Goal: Task Accomplishment & Management: Manage account settings

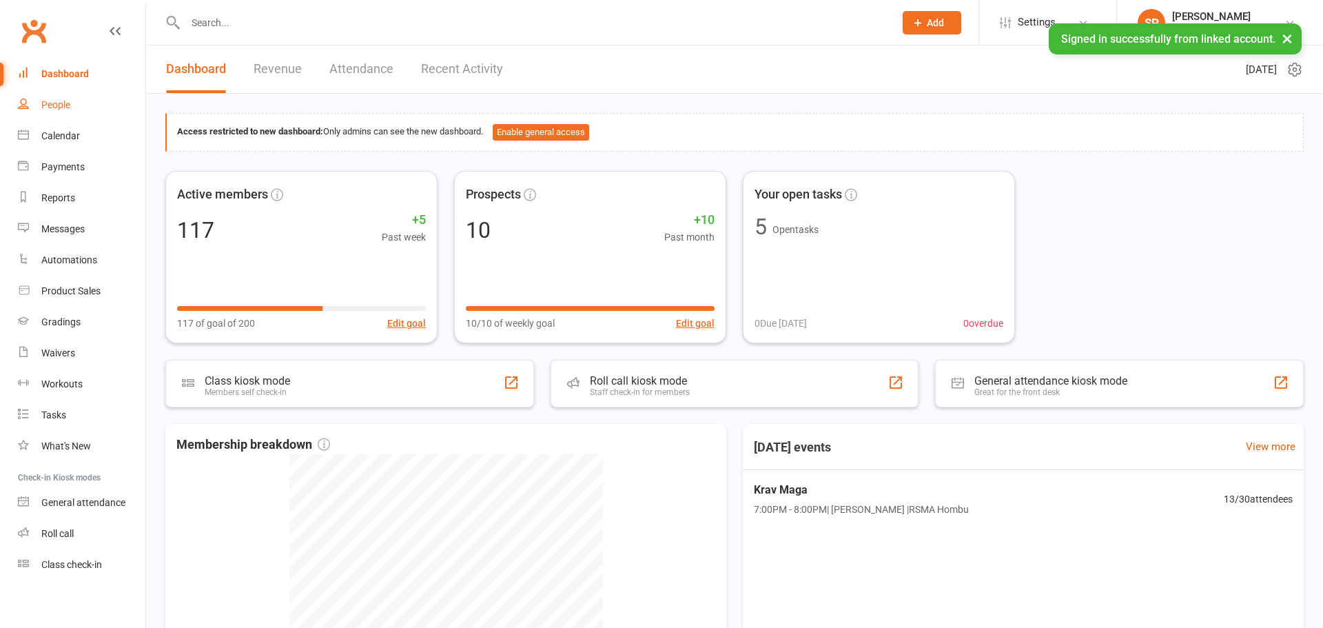
click at [56, 116] on link "People" at bounding box center [81, 105] width 127 height 31
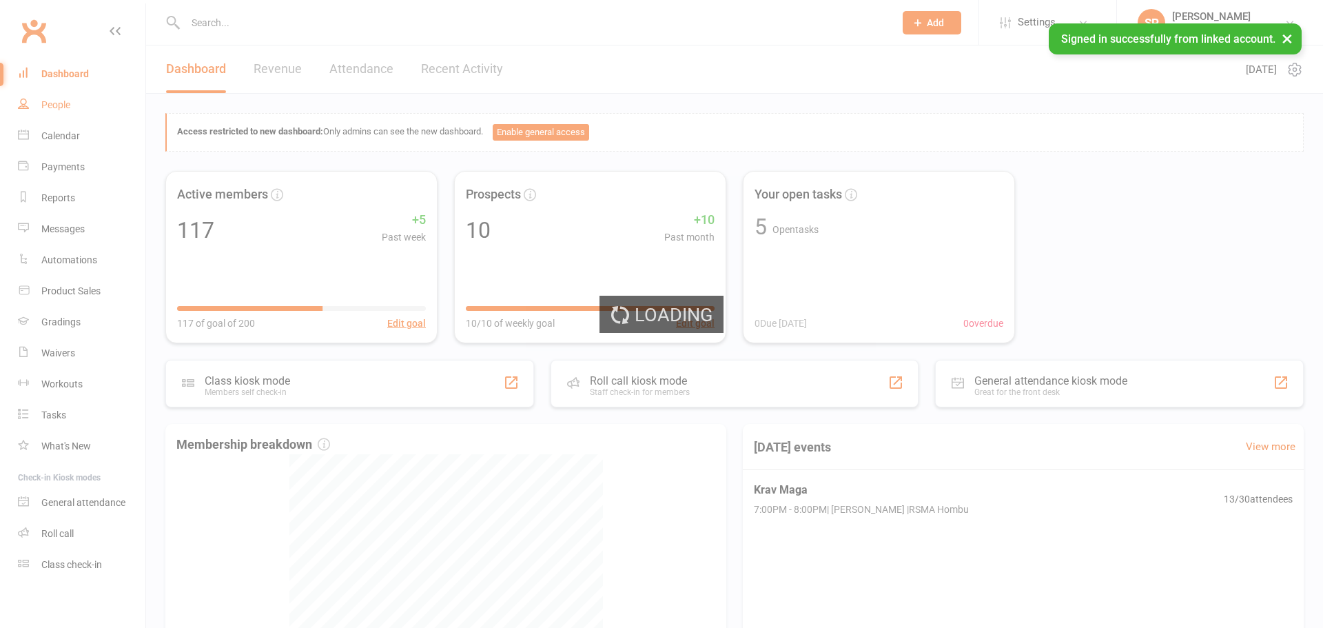
select select "100"
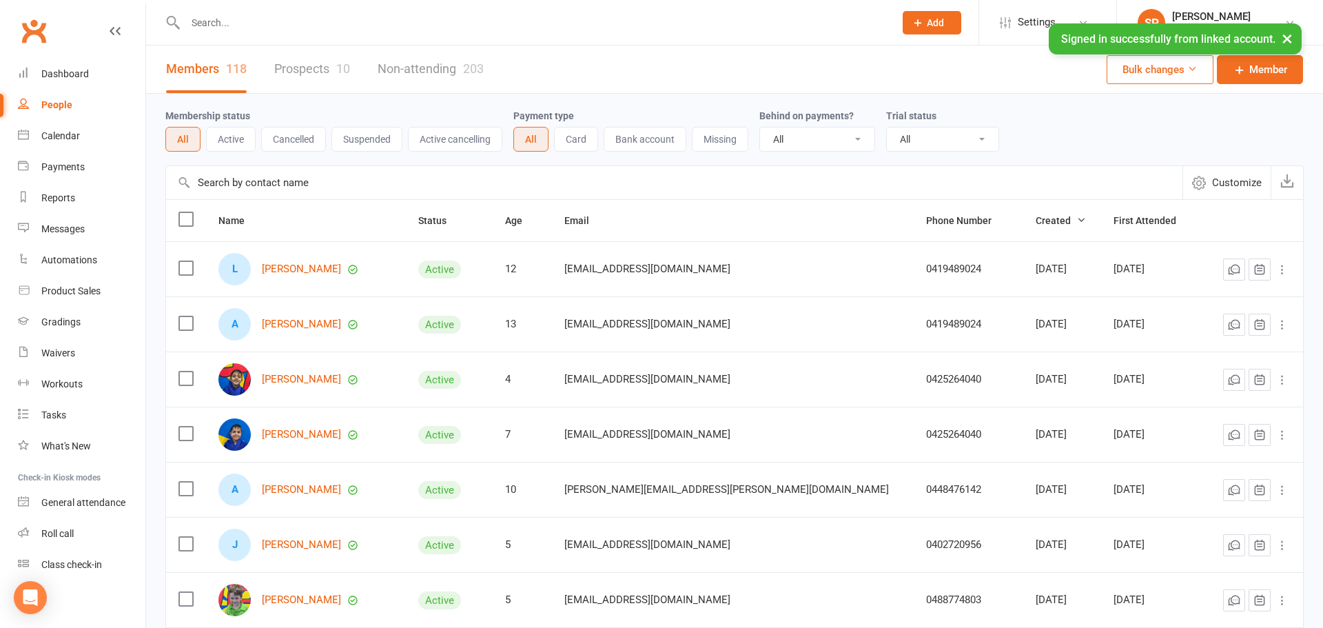
click at [331, 69] on link "Prospects 10" at bounding box center [312, 69] width 76 height 48
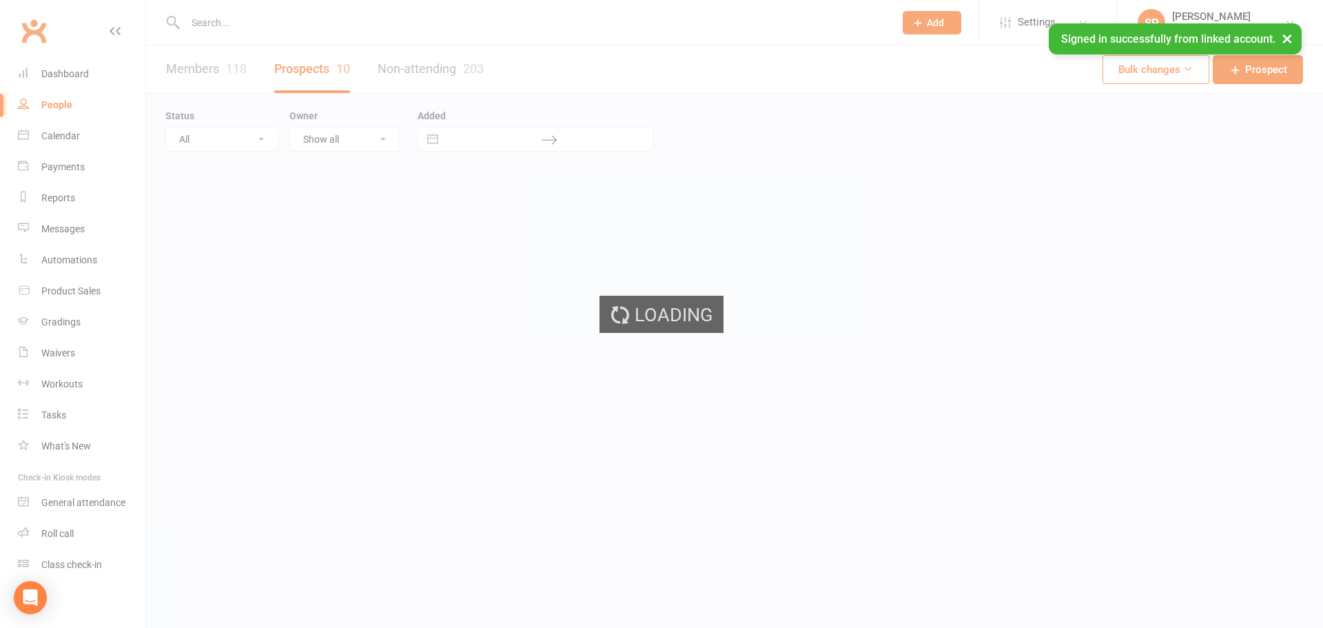
select select "100"
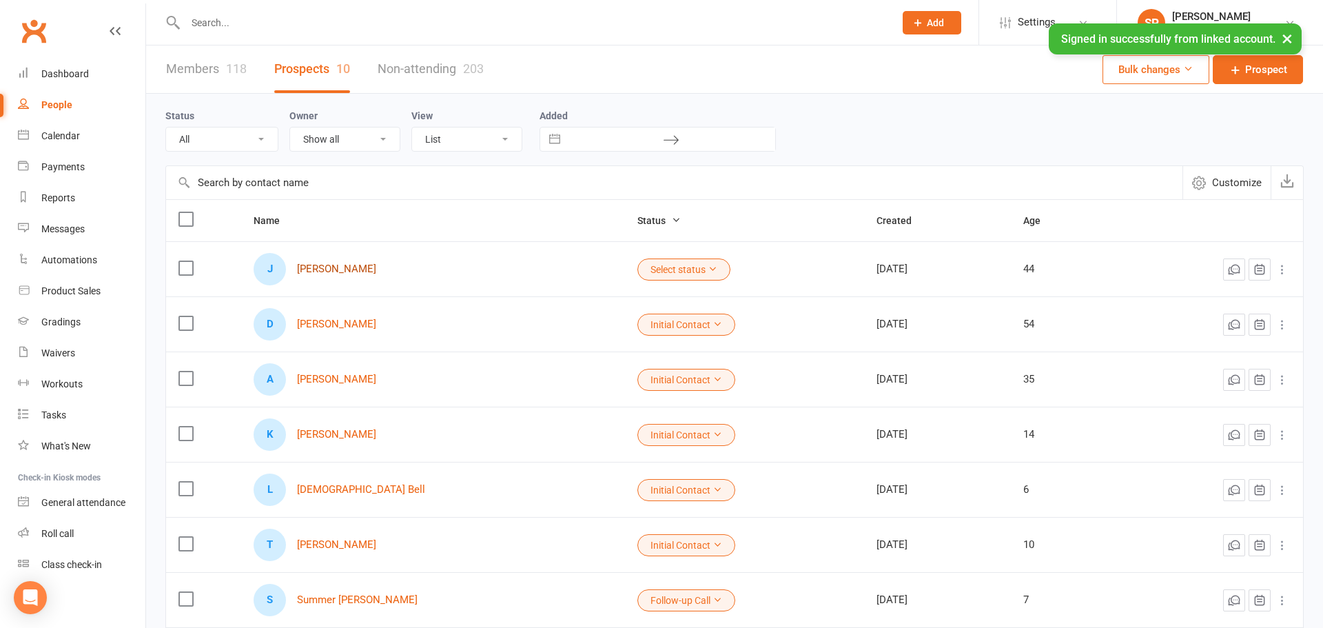
click at [329, 270] on link "[PERSON_NAME]" at bounding box center [336, 269] width 79 height 12
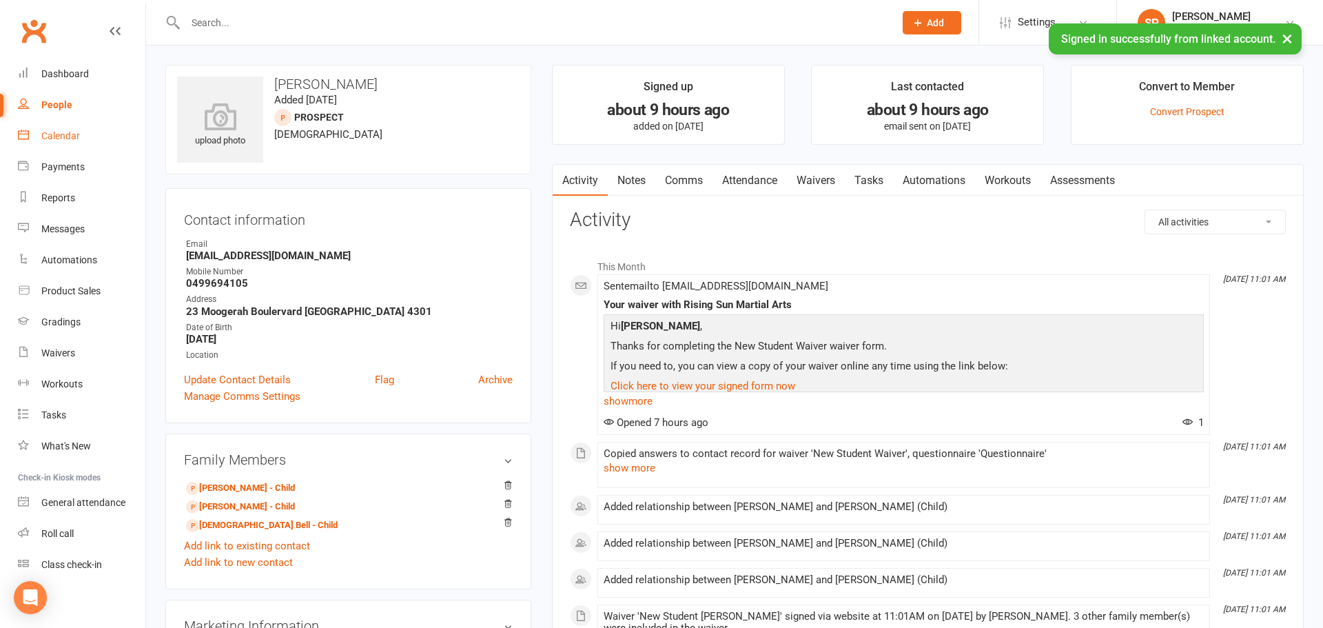
click at [66, 136] on div "Calendar" at bounding box center [60, 135] width 39 height 11
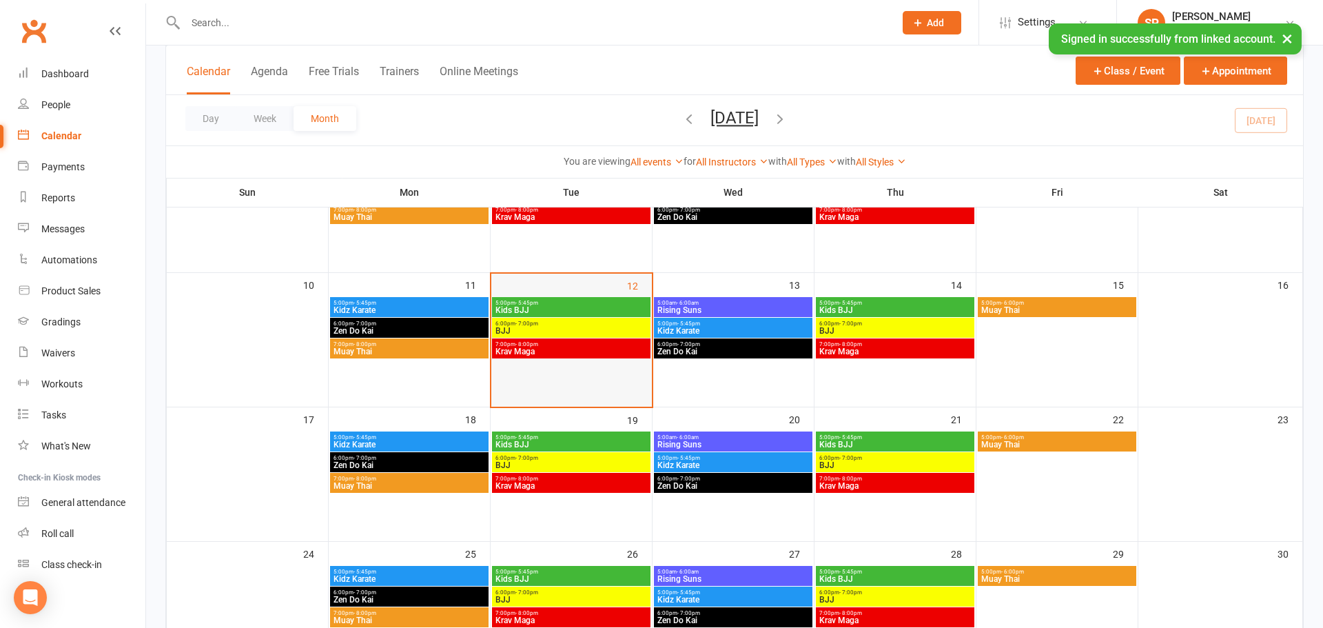
scroll to position [291, 0]
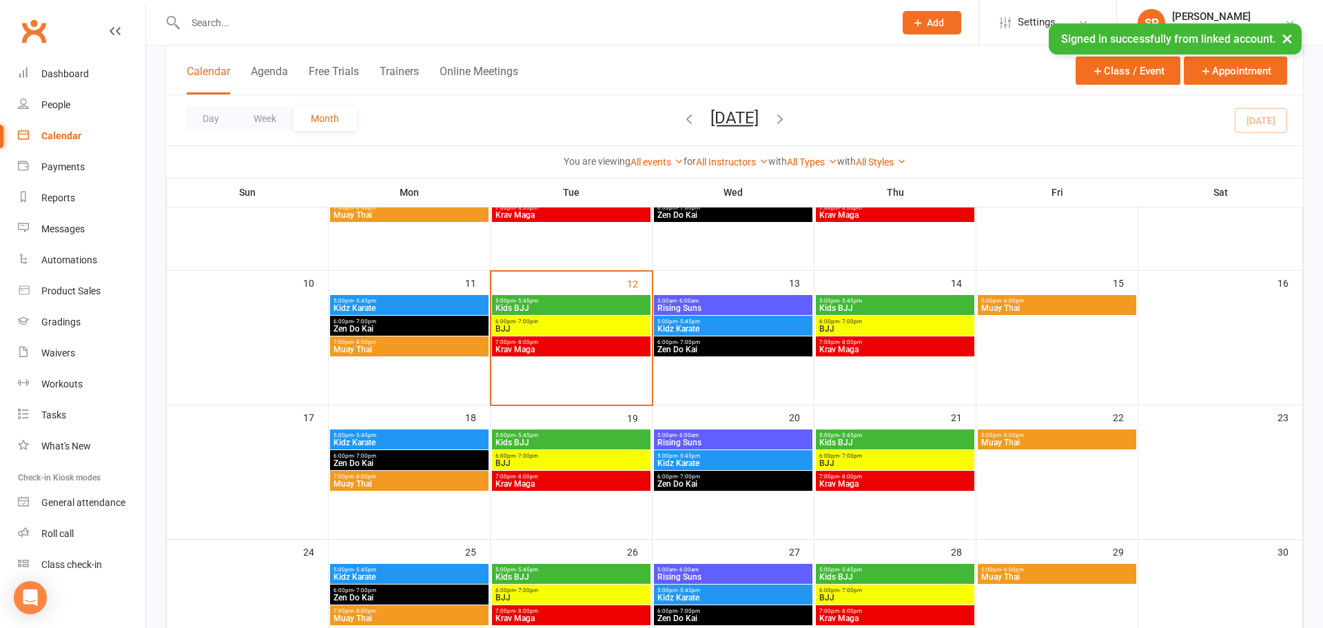
click at [530, 326] on span "BJJ" at bounding box center [571, 328] width 153 height 8
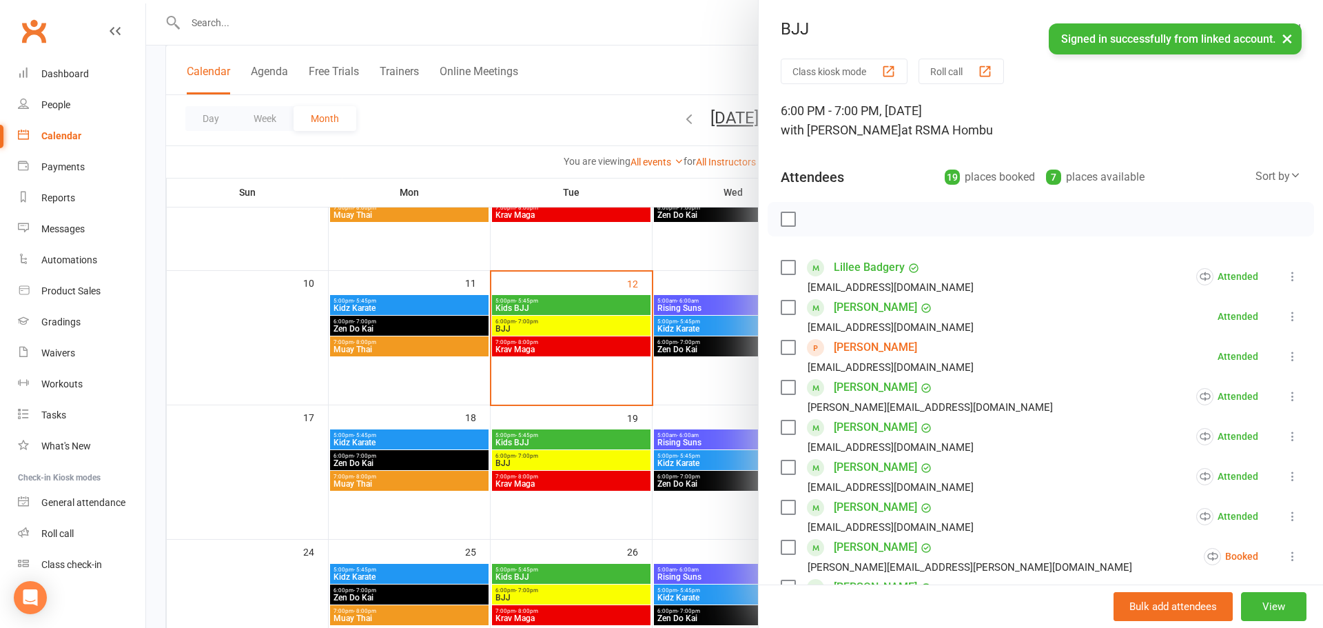
click at [470, 236] on div at bounding box center [734, 314] width 1177 height 628
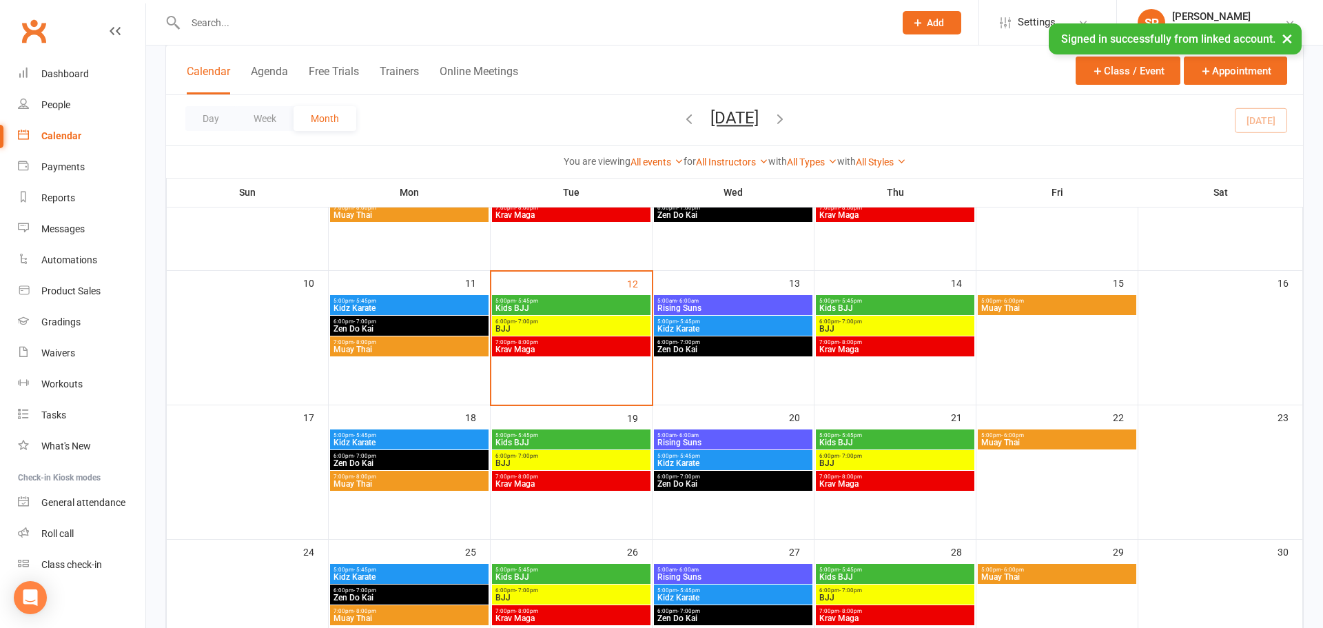
click at [1013, 309] on span "Muay Thai" at bounding box center [1056, 308] width 153 height 8
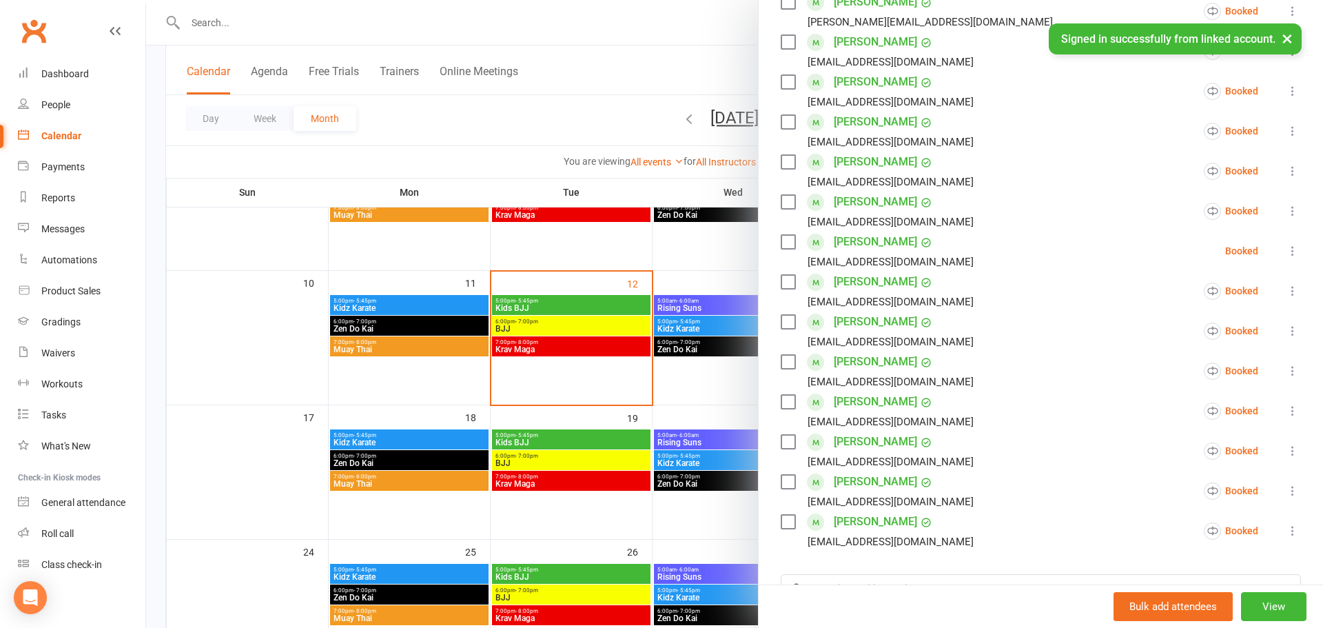
scroll to position [519, 0]
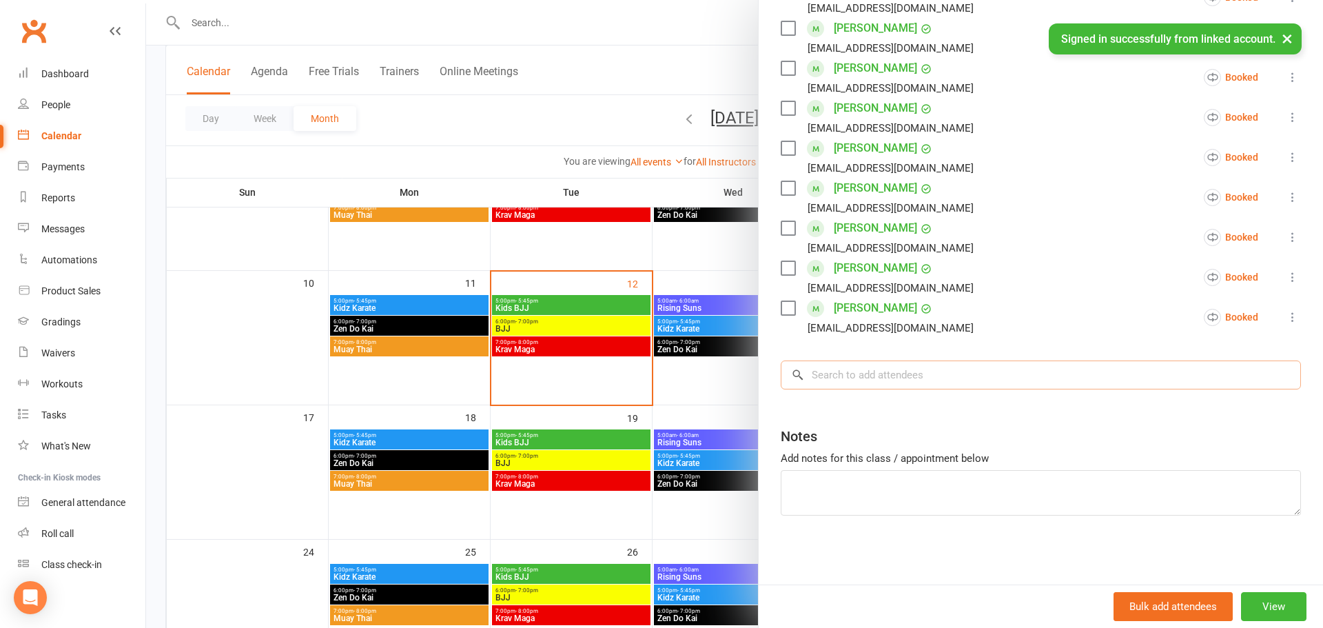
click at [908, 368] on input "search" at bounding box center [1041, 374] width 520 height 29
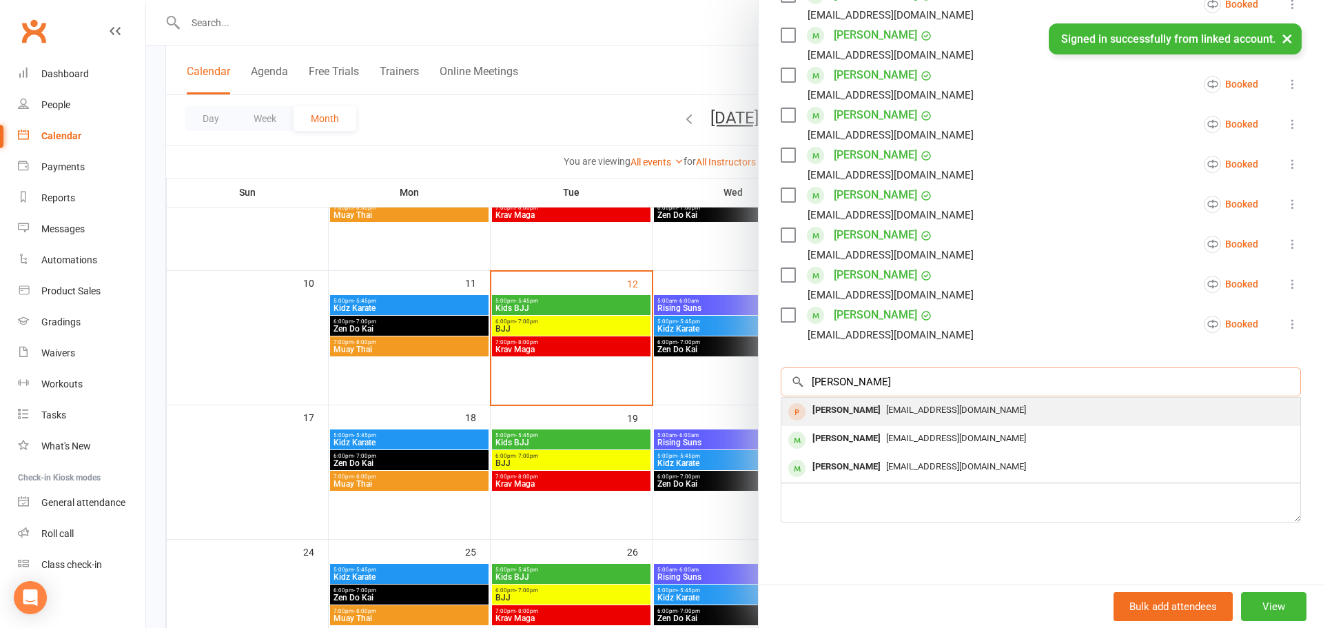
type input "[PERSON_NAME]"
click at [887, 411] on span "[EMAIL_ADDRESS][DOMAIN_NAME]" at bounding box center [956, 409] width 140 height 10
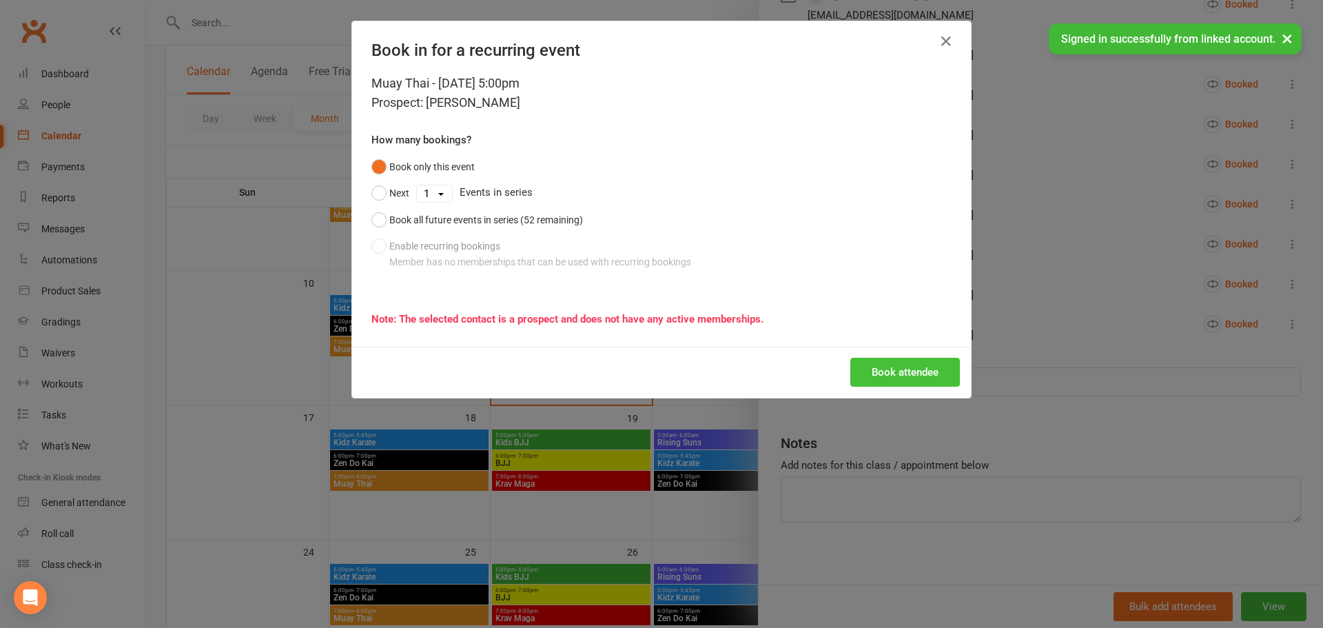
click at [900, 370] on button "Book attendee" at bounding box center [905, 372] width 110 height 29
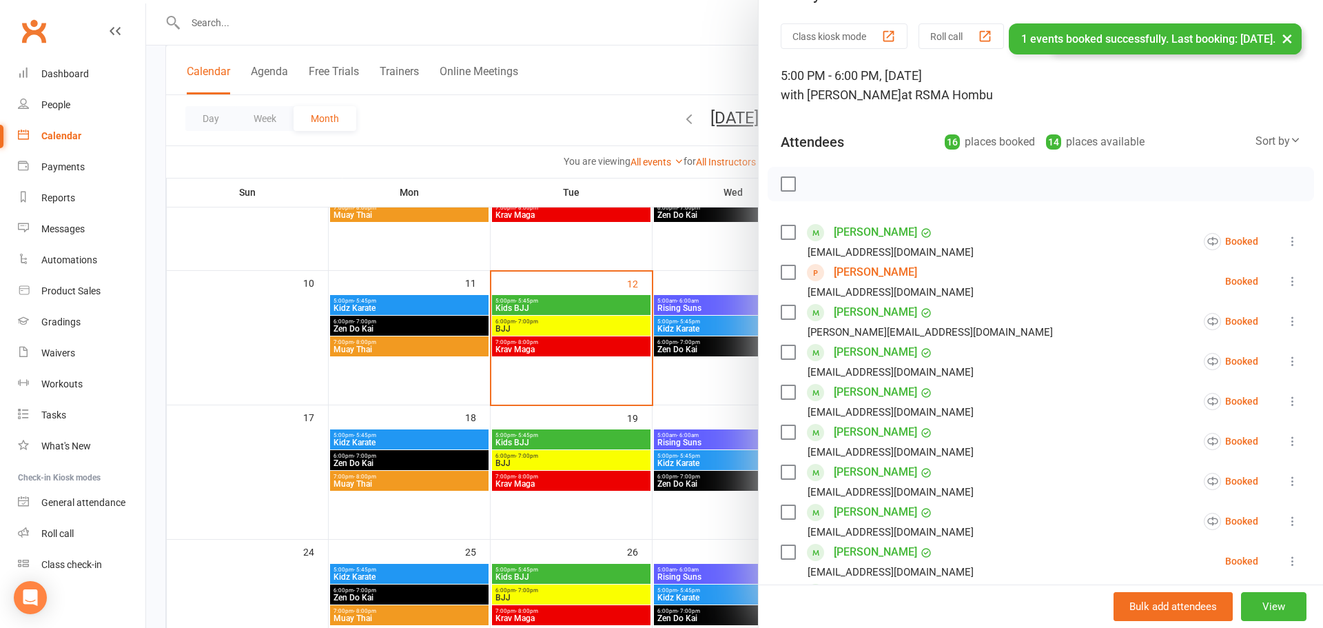
scroll to position [0, 0]
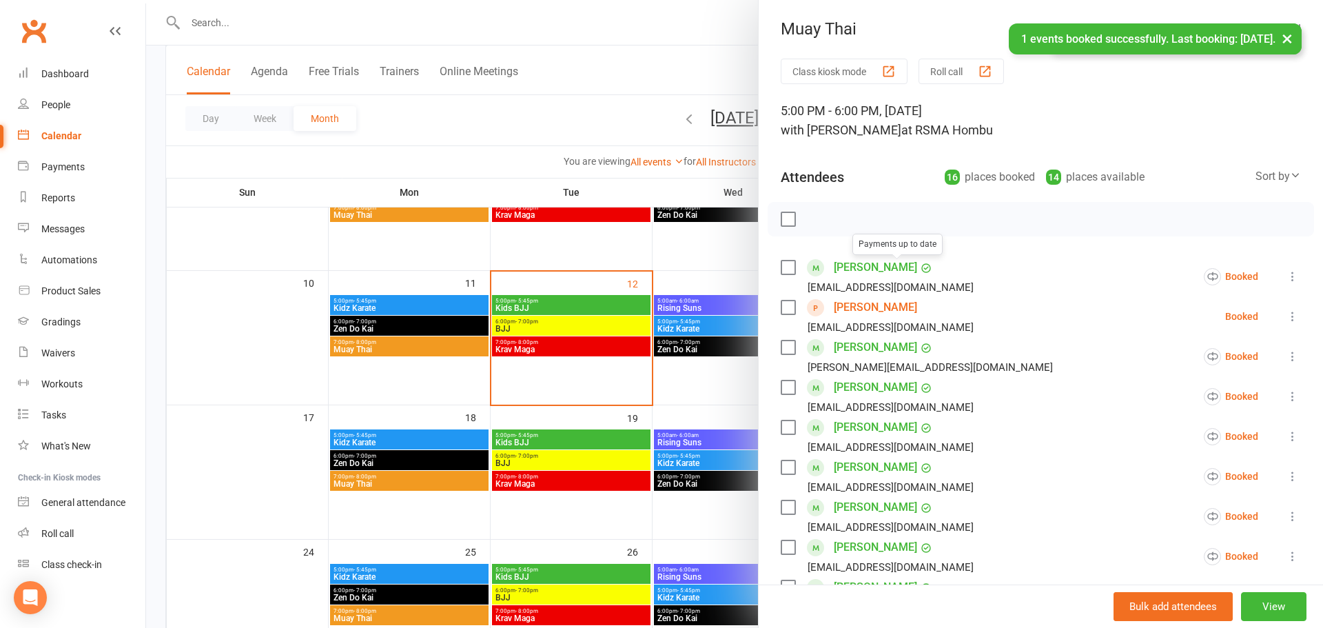
click at [619, 78] on div at bounding box center [734, 314] width 1177 height 628
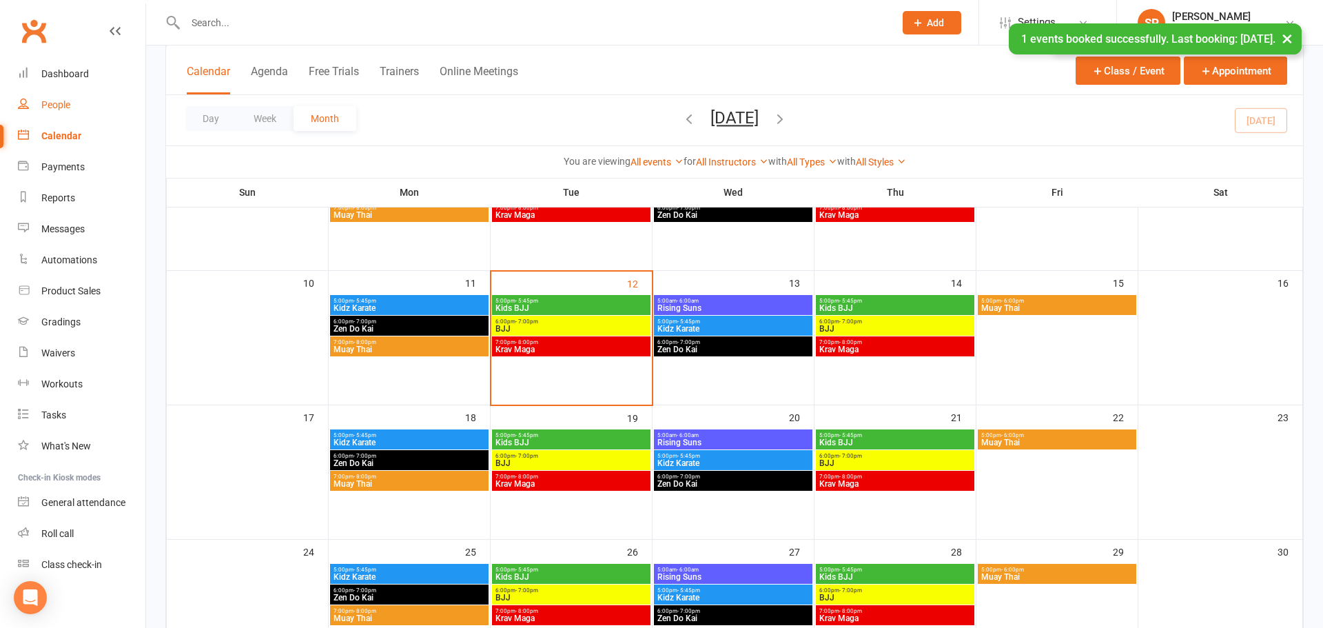
click at [29, 101] on link "People" at bounding box center [81, 105] width 127 height 31
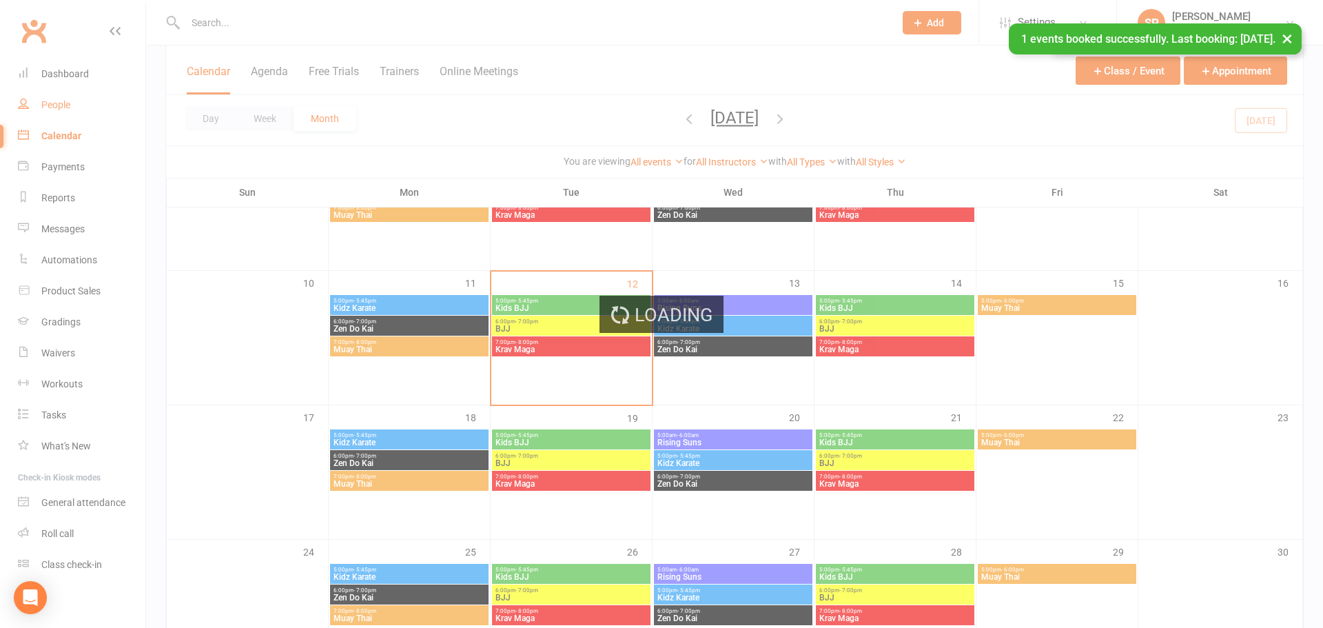
select select "100"
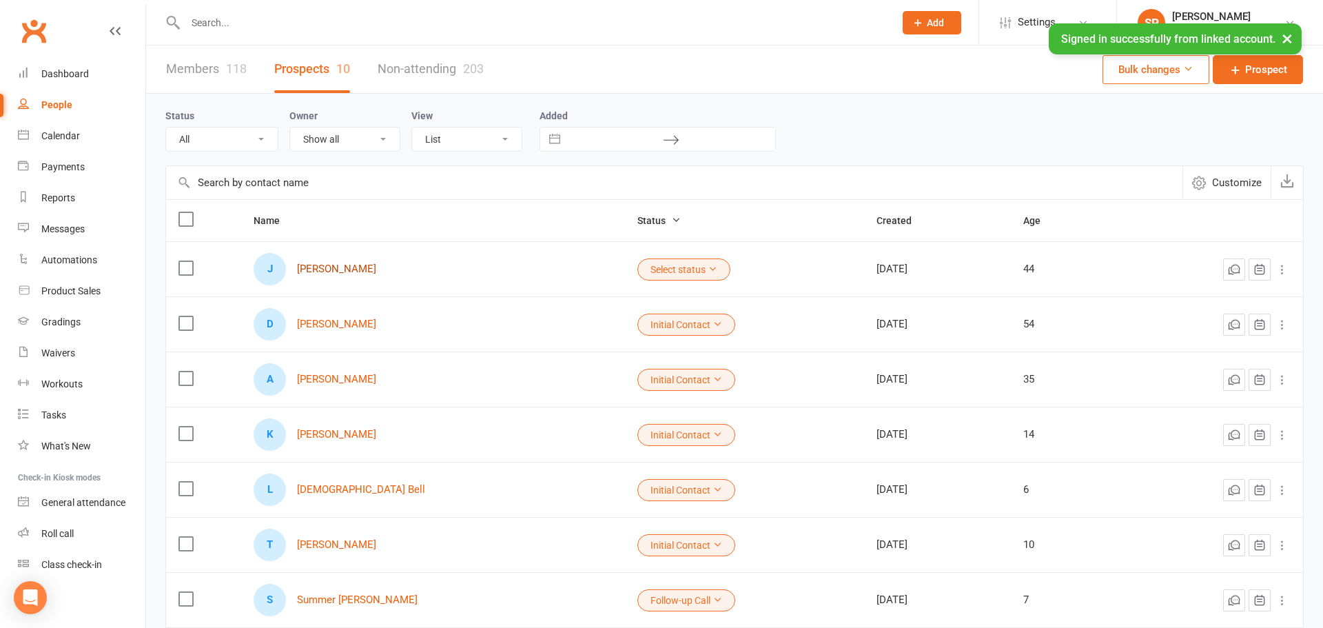
click at [327, 267] on link "[PERSON_NAME]" at bounding box center [336, 269] width 79 height 12
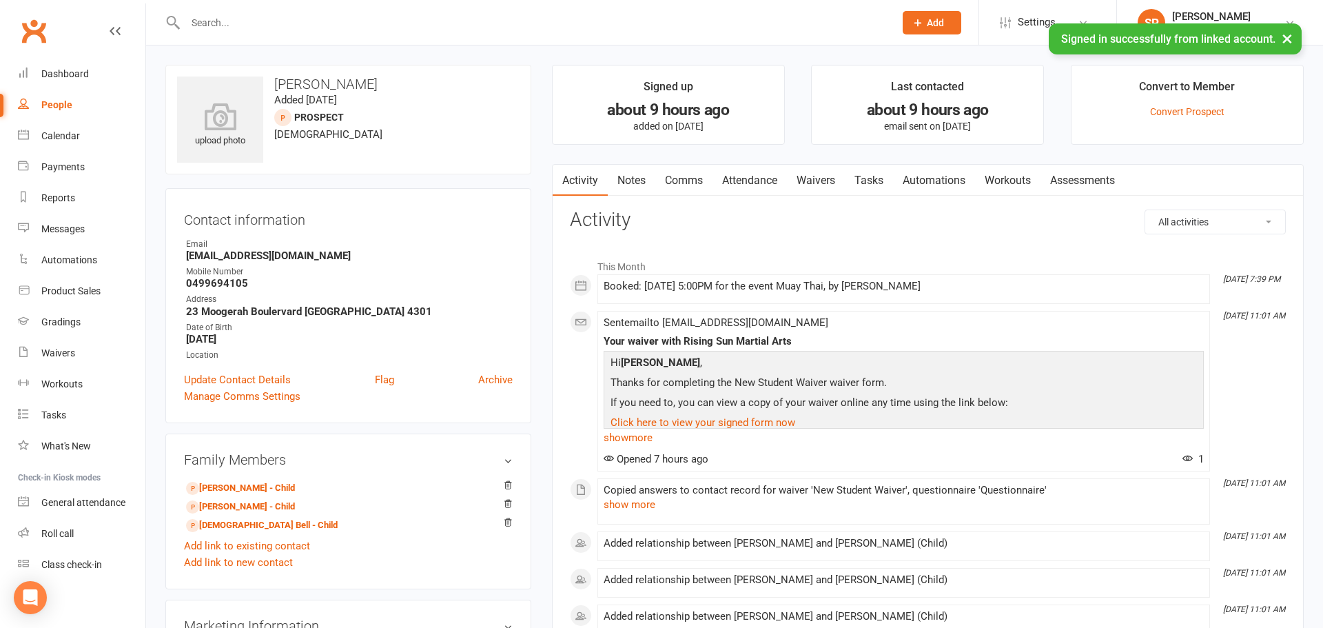
click at [699, 178] on link "Comms" at bounding box center [683, 181] width 57 height 32
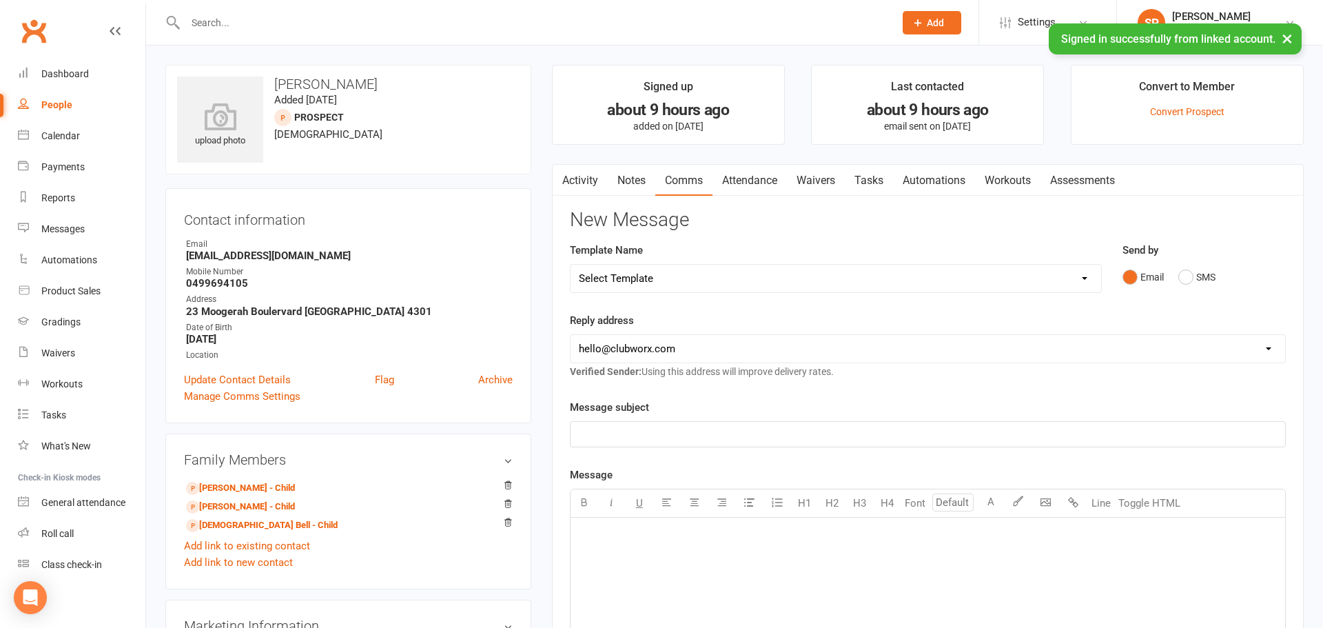
click at [925, 178] on link "Automations" at bounding box center [934, 181] width 82 height 32
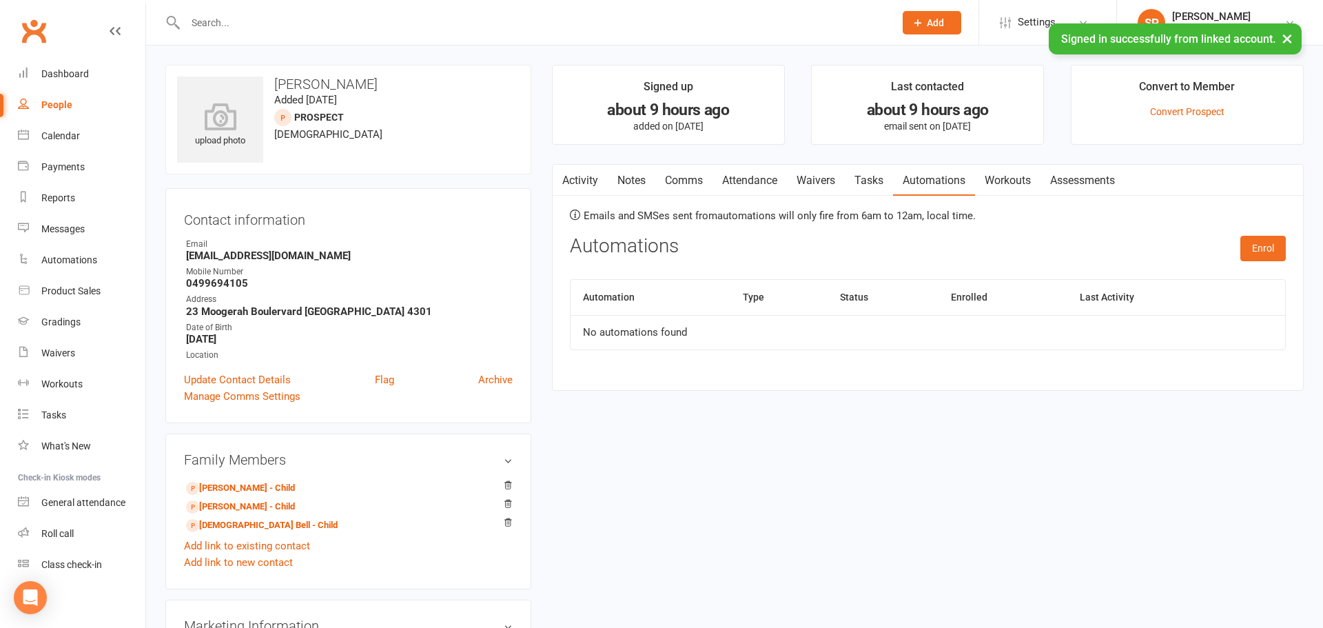
click at [59, 111] on link "People" at bounding box center [81, 105] width 127 height 31
select select "100"
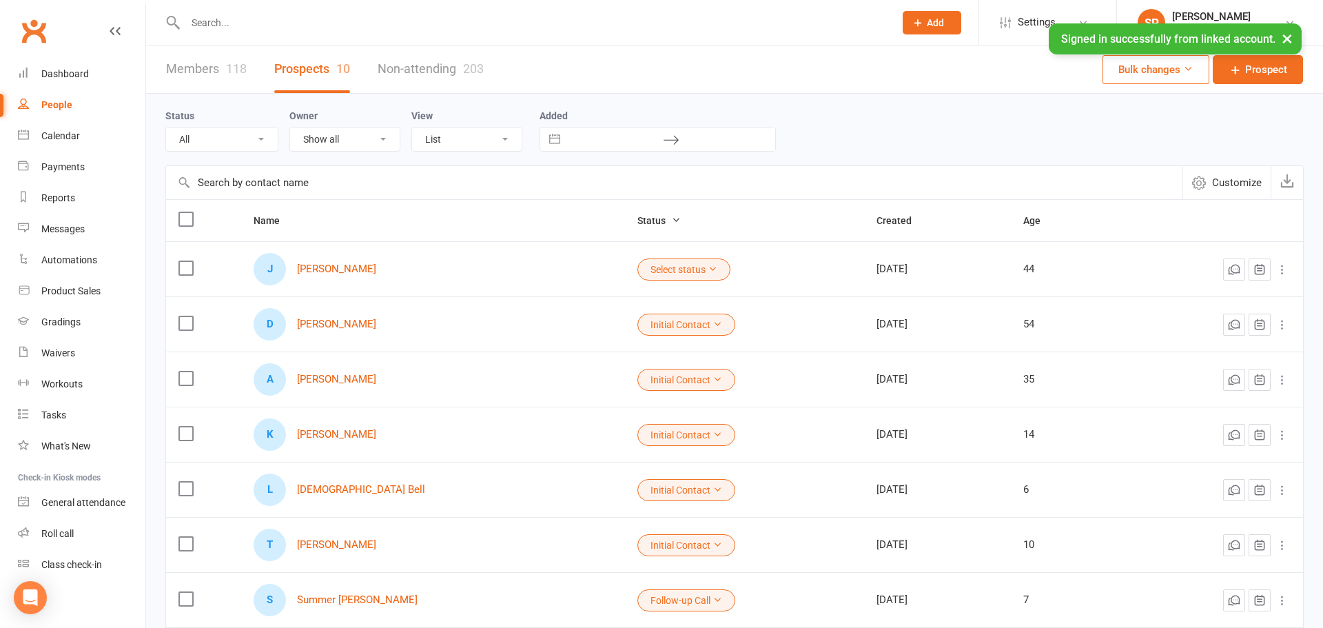
click at [658, 269] on button "Select status" at bounding box center [683, 269] width 93 height 22
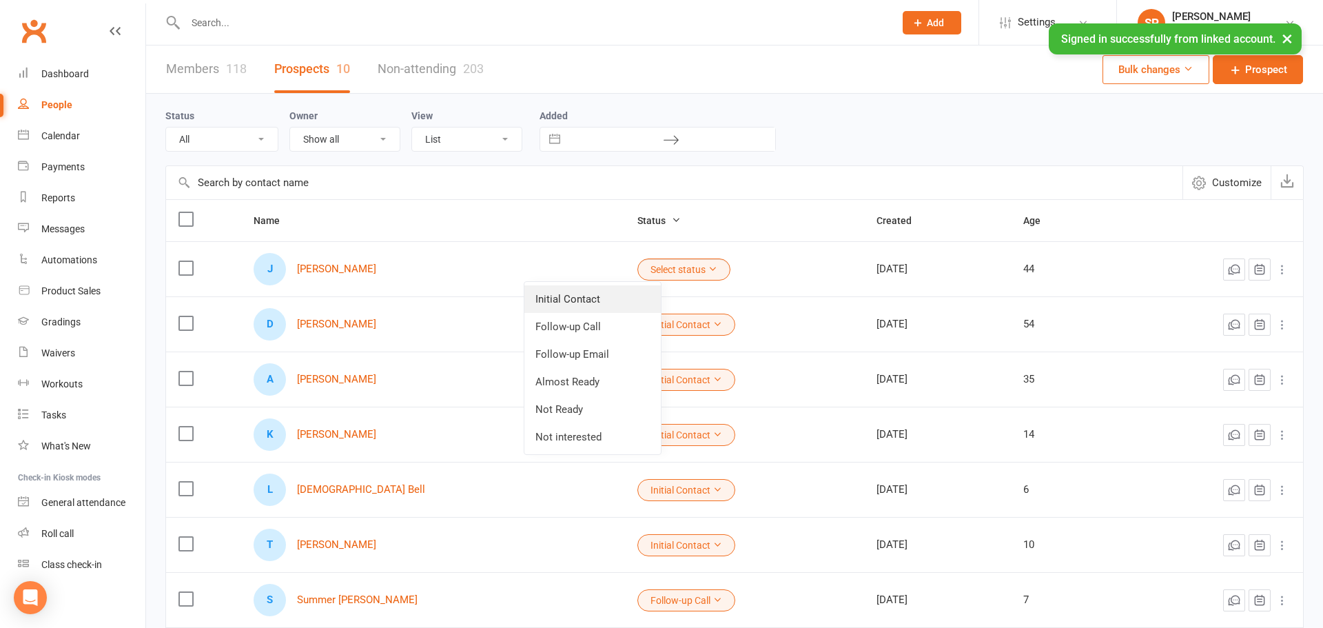
click at [625, 309] on link "Initial Contact" at bounding box center [592, 299] width 136 height 28
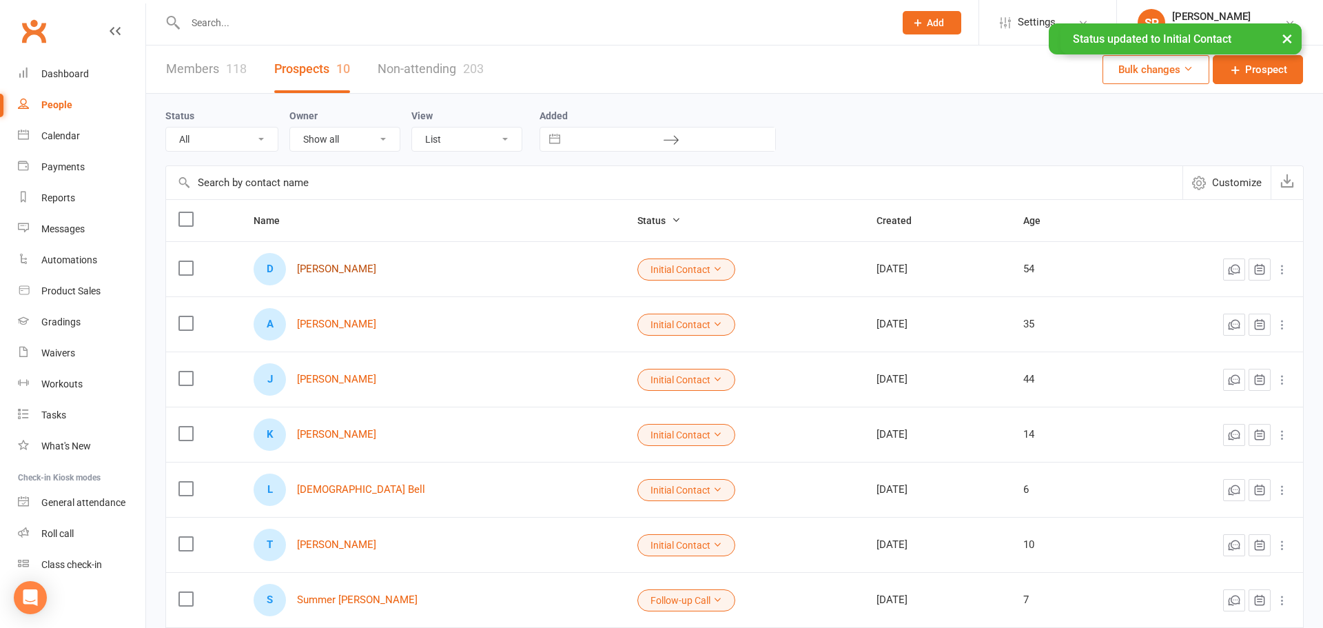
click at [350, 271] on link "[PERSON_NAME]" at bounding box center [336, 269] width 79 height 12
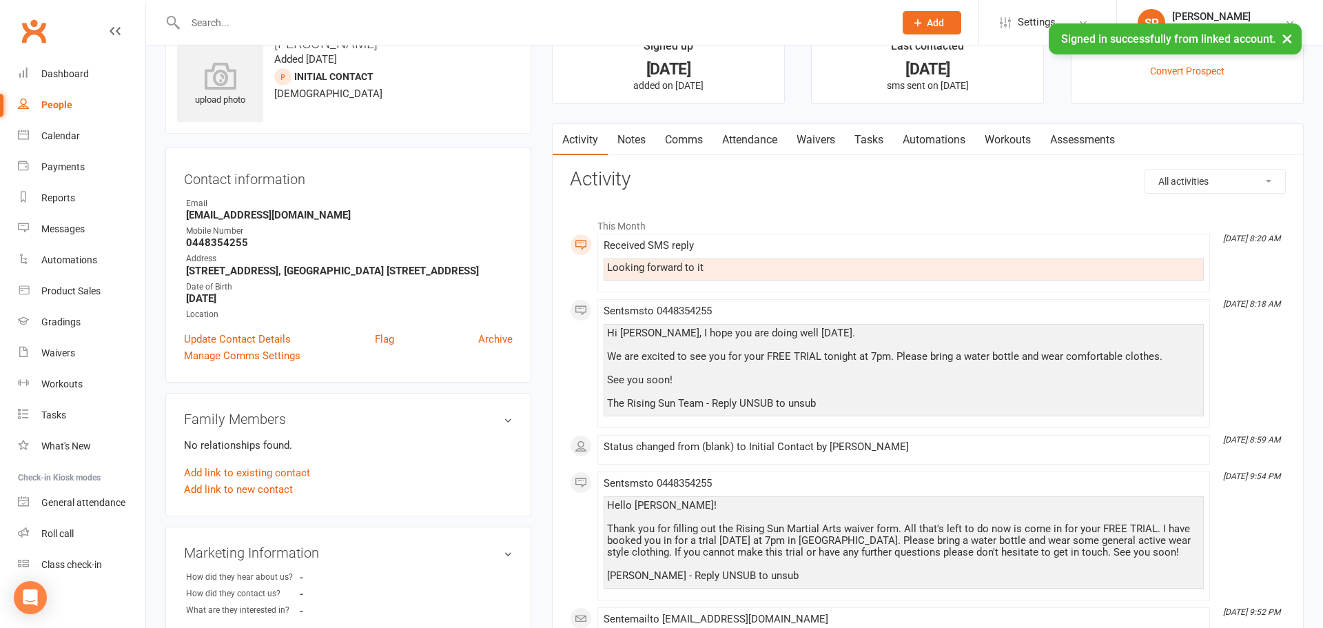
scroll to position [46, 0]
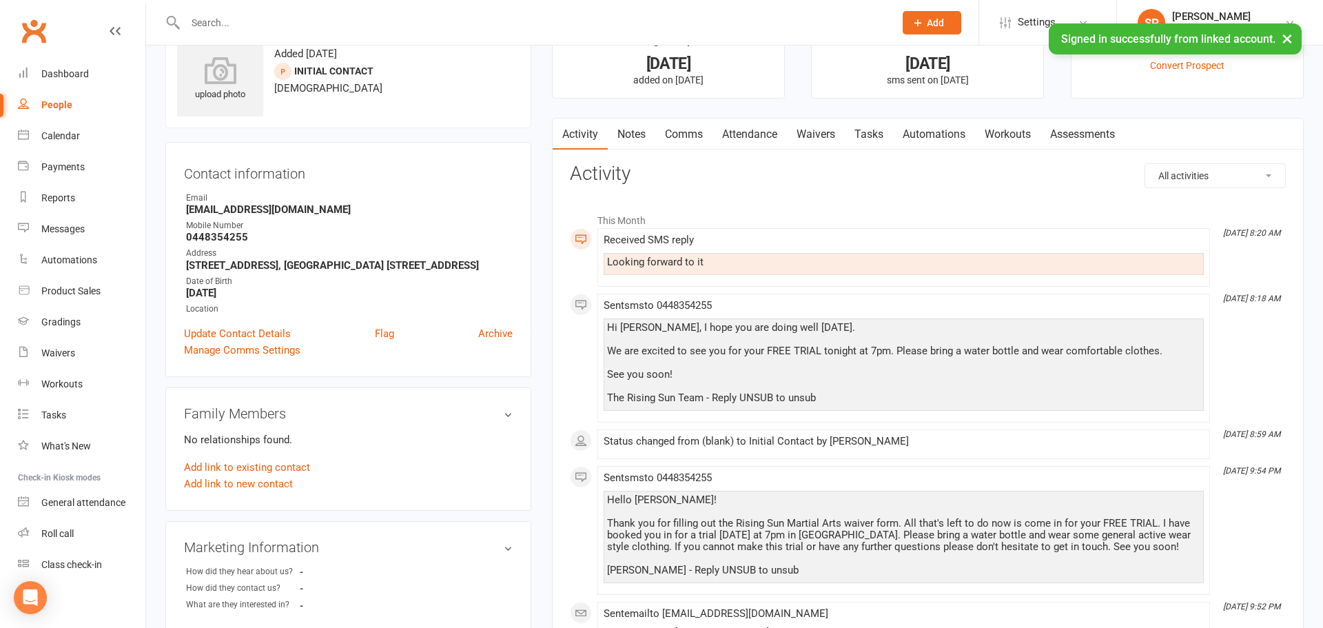
click at [832, 201] on div "This Month [DATE] 8:20 AM Received SMS reply Looking forward to it [DATE] 8:18 …" at bounding box center [928, 541] width 716 height 691
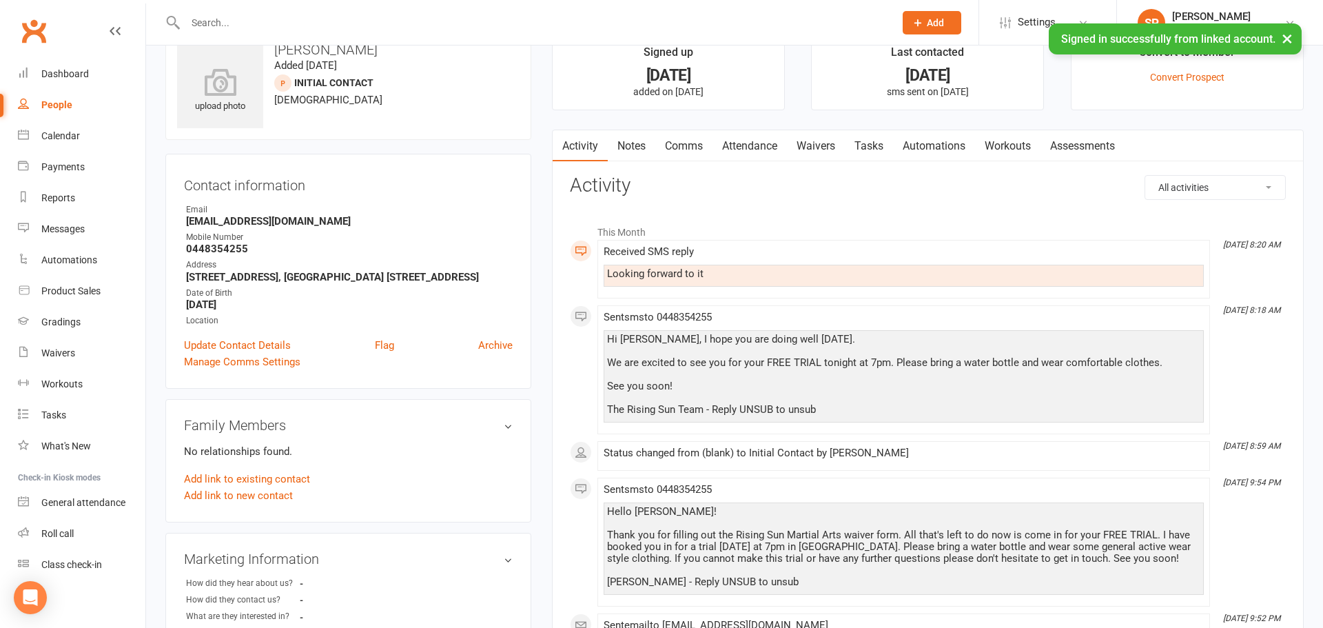
scroll to position [0, 0]
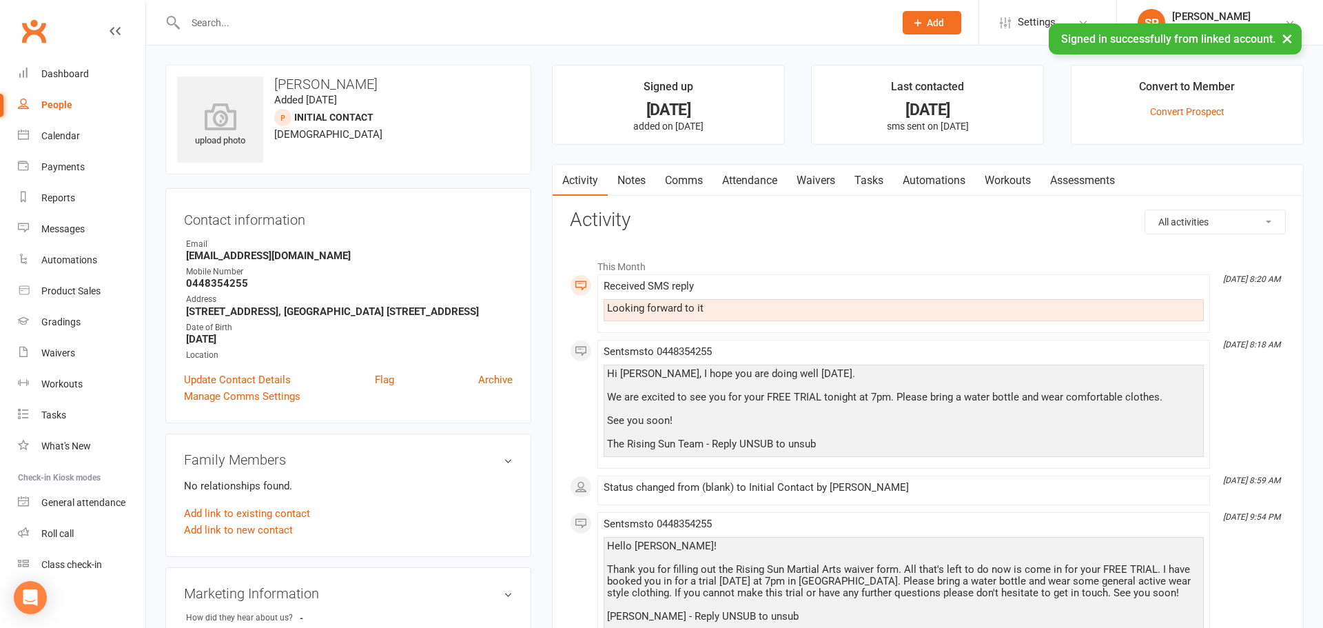
click at [49, 104] on div "People" at bounding box center [56, 104] width 31 height 11
select select "100"
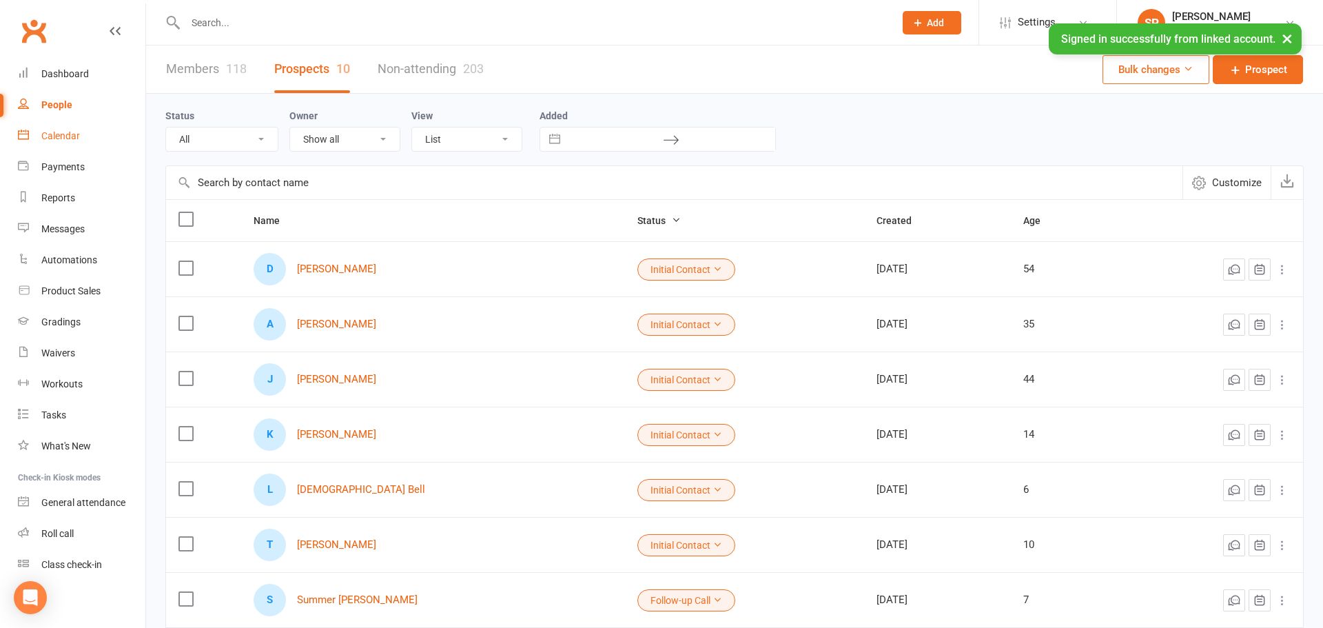
click at [65, 127] on link "Calendar" at bounding box center [81, 136] width 127 height 31
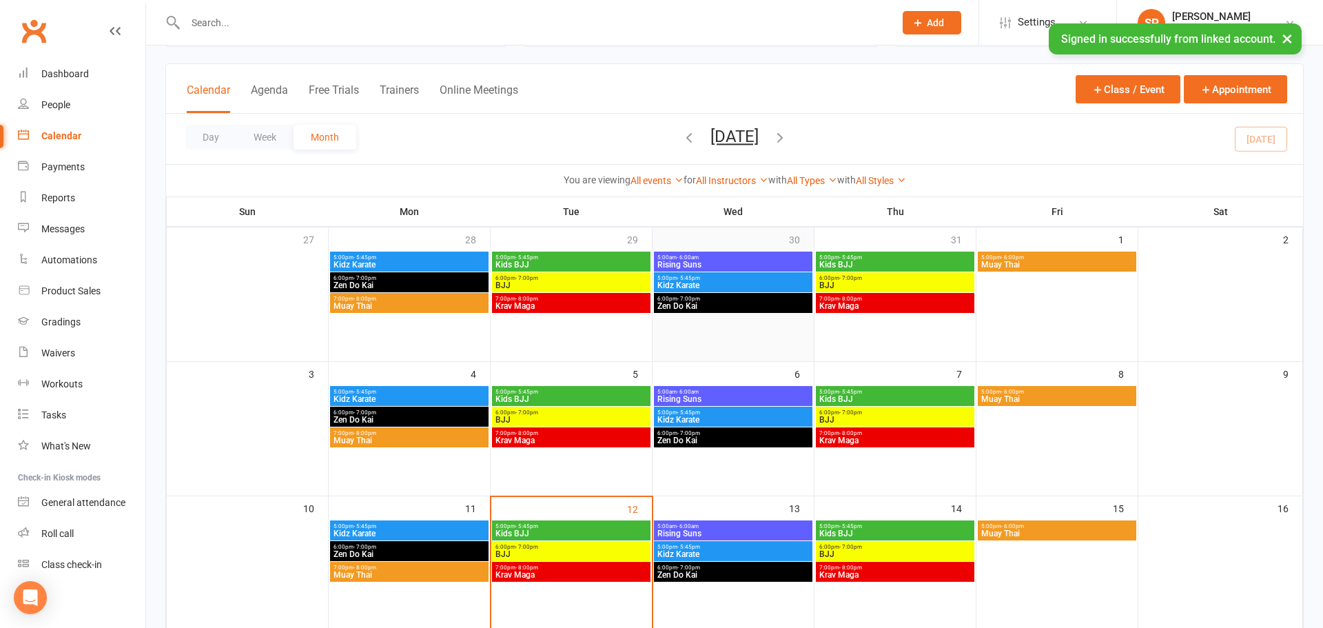
scroll to position [123, 0]
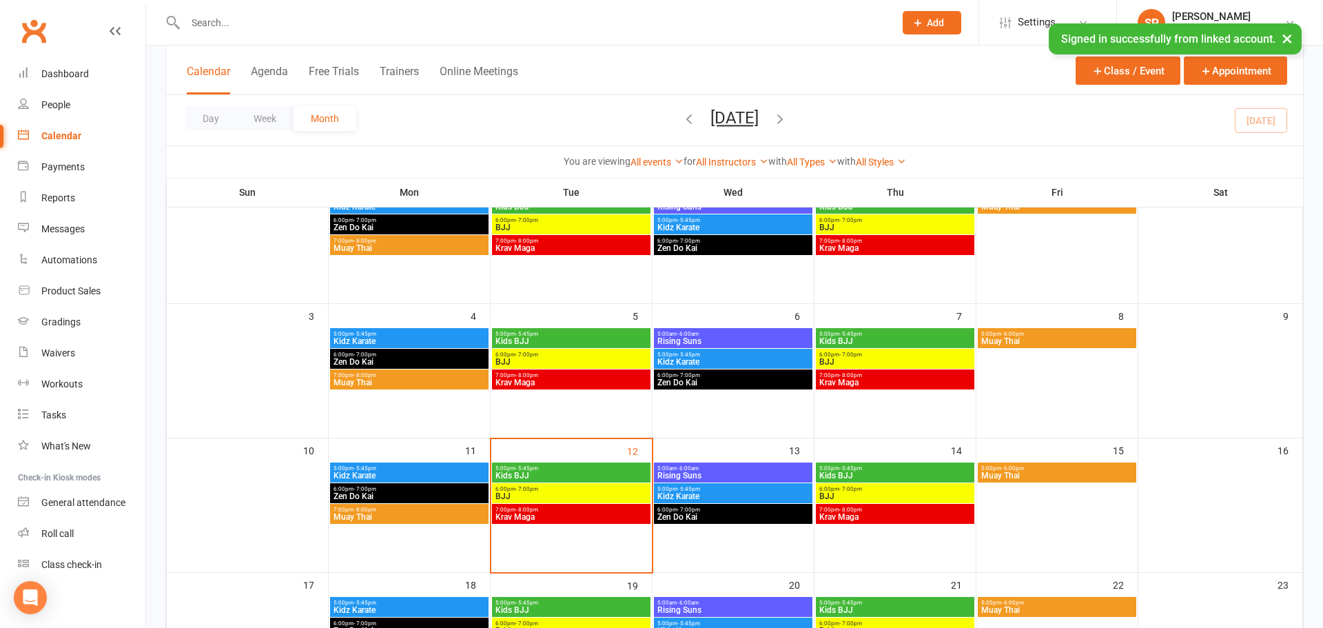
click at [894, 383] on span "Krav Maga" at bounding box center [894, 382] width 153 height 8
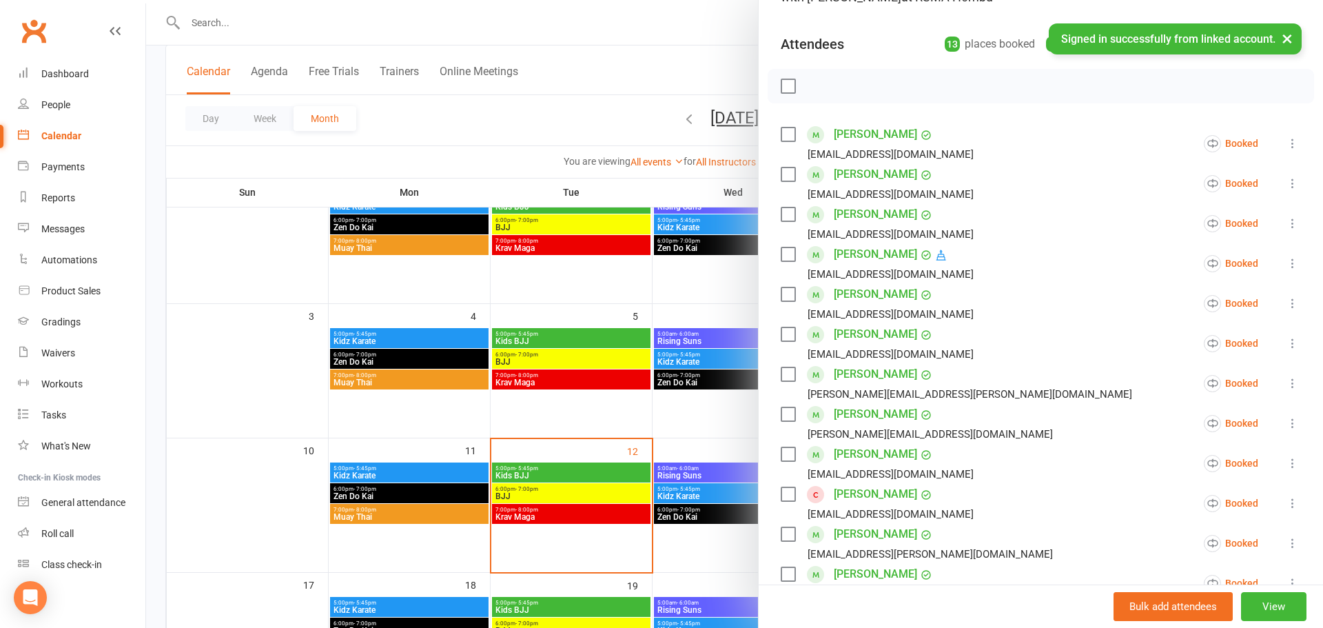
scroll to position [0, 0]
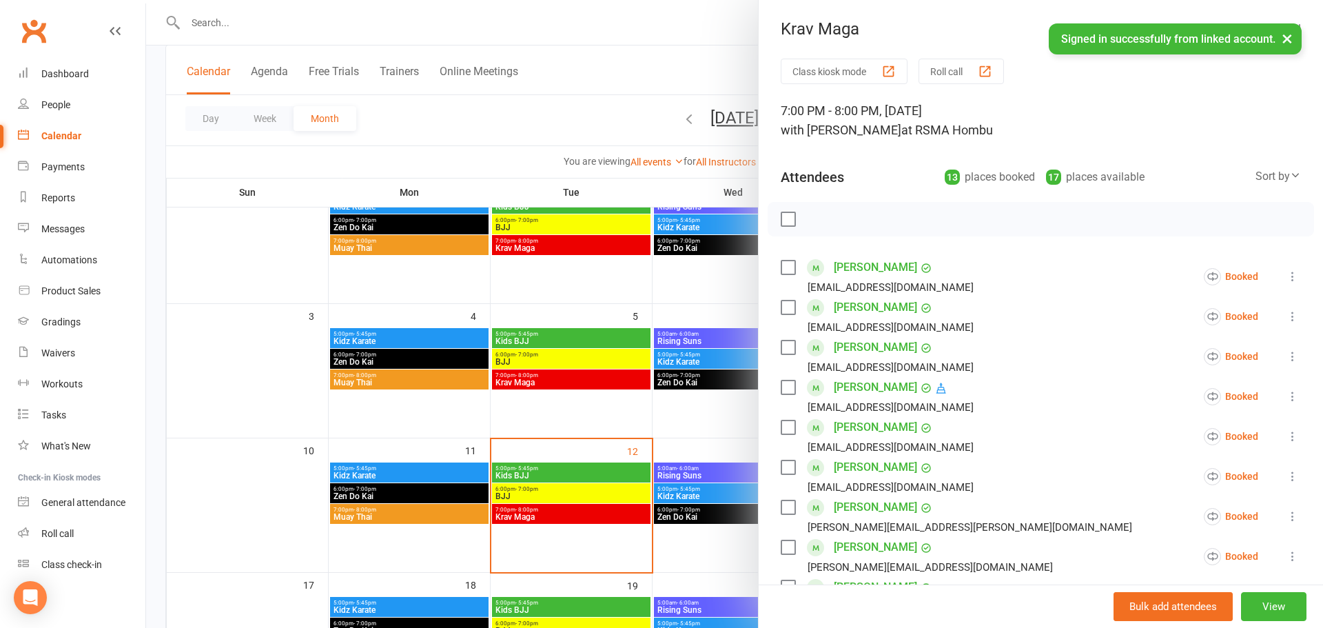
click at [586, 72] on div at bounding box center [734, 314] width 1177 height 628
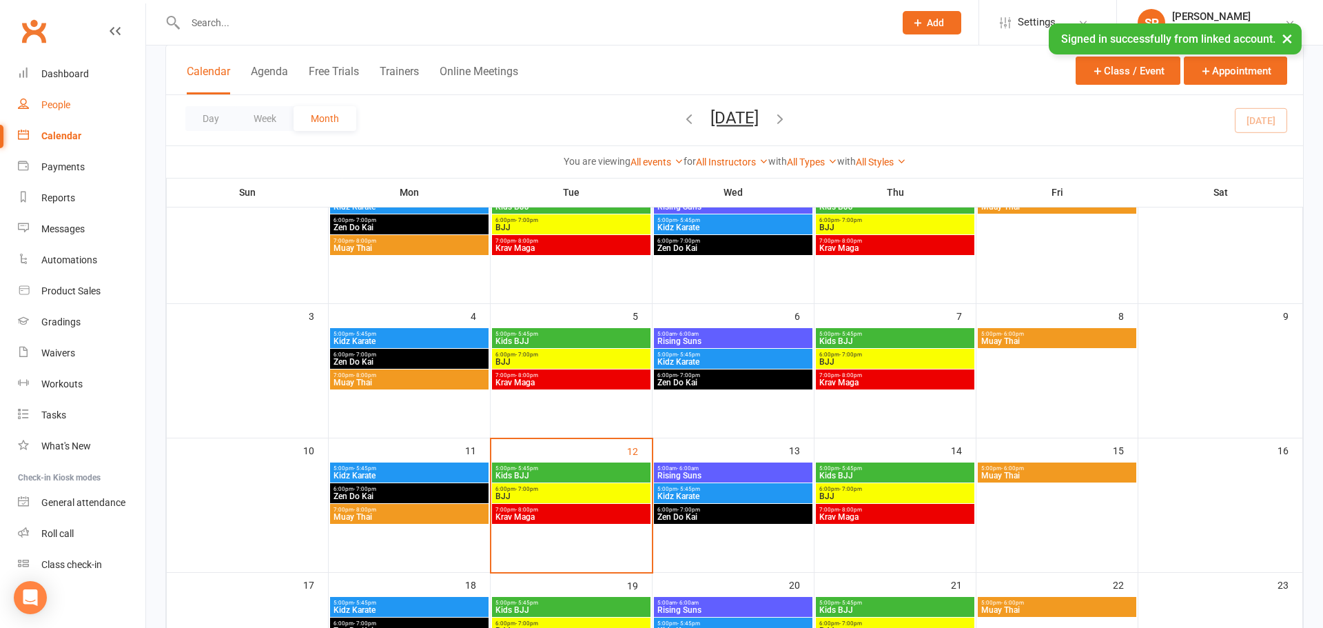
click at [37, 104] on link "People" at bounding box center [81, 105] width 127 height 31
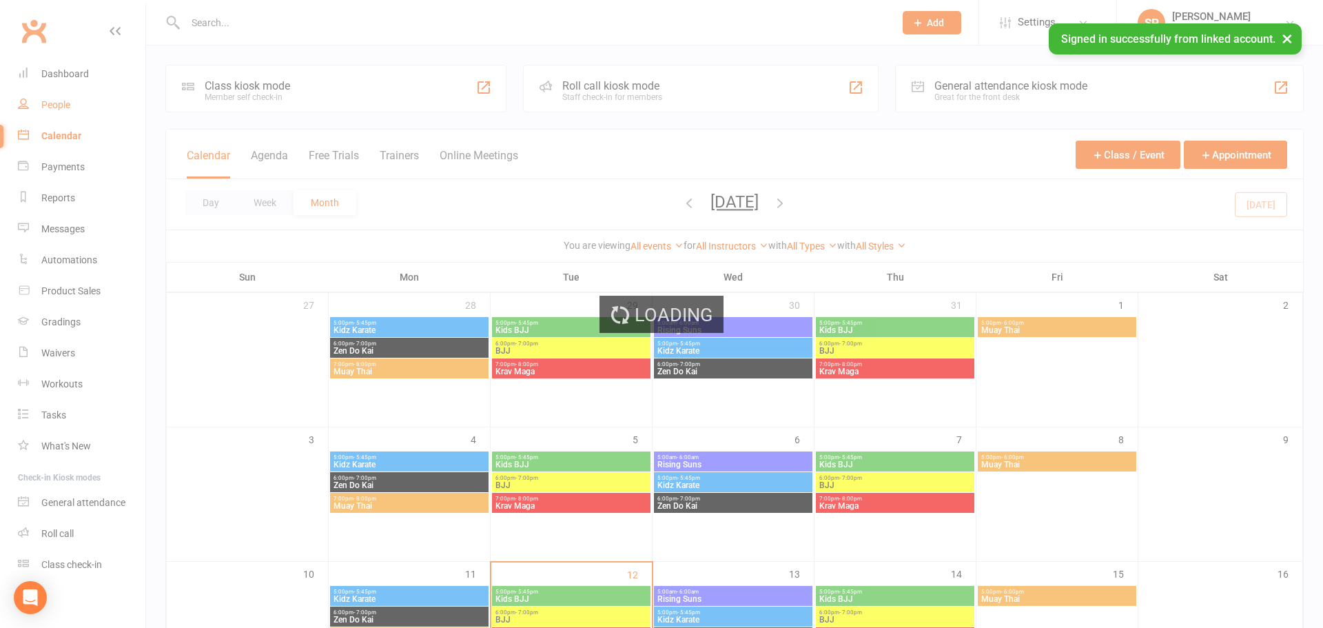
select select "100"
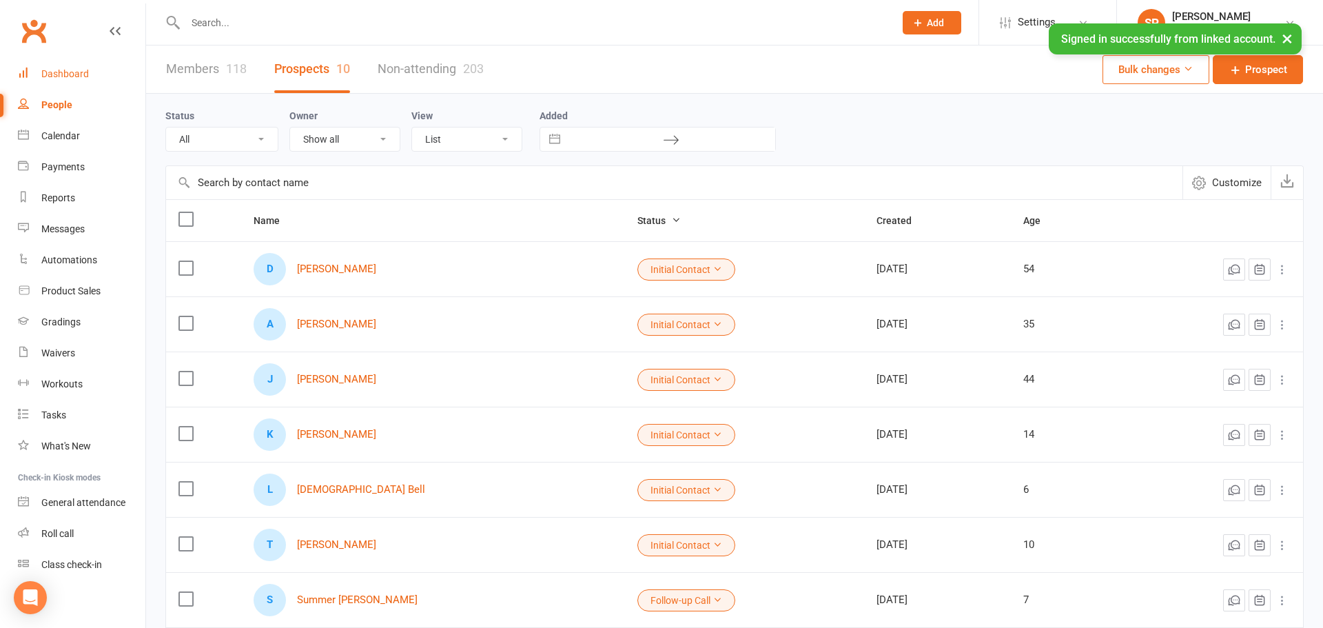
click at [52, 70] on div "Dashboard" at bounding box center [65, 73] width 48 height 11
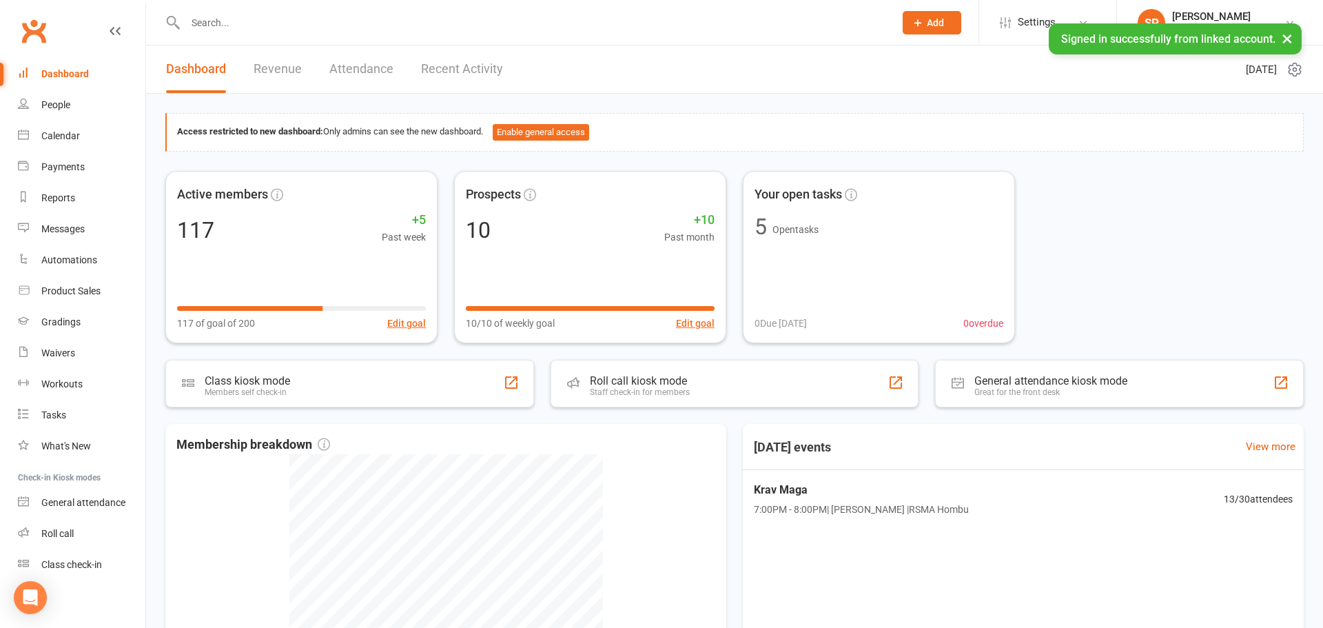
click at [473, 77] on link "Recent Activity" at bounding box center [462, 69] width 82 height 48
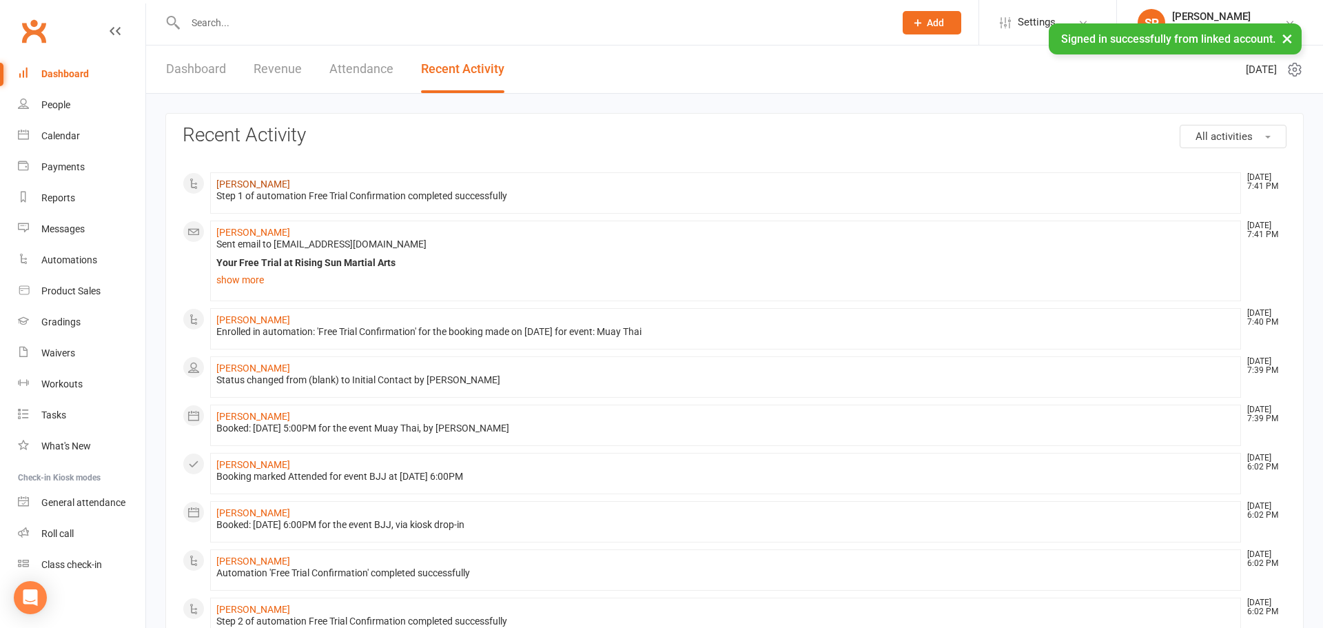
click at [237, 181] on link "[PERSON_NAME]" at bounding box center [253, 183] width 74 height 11
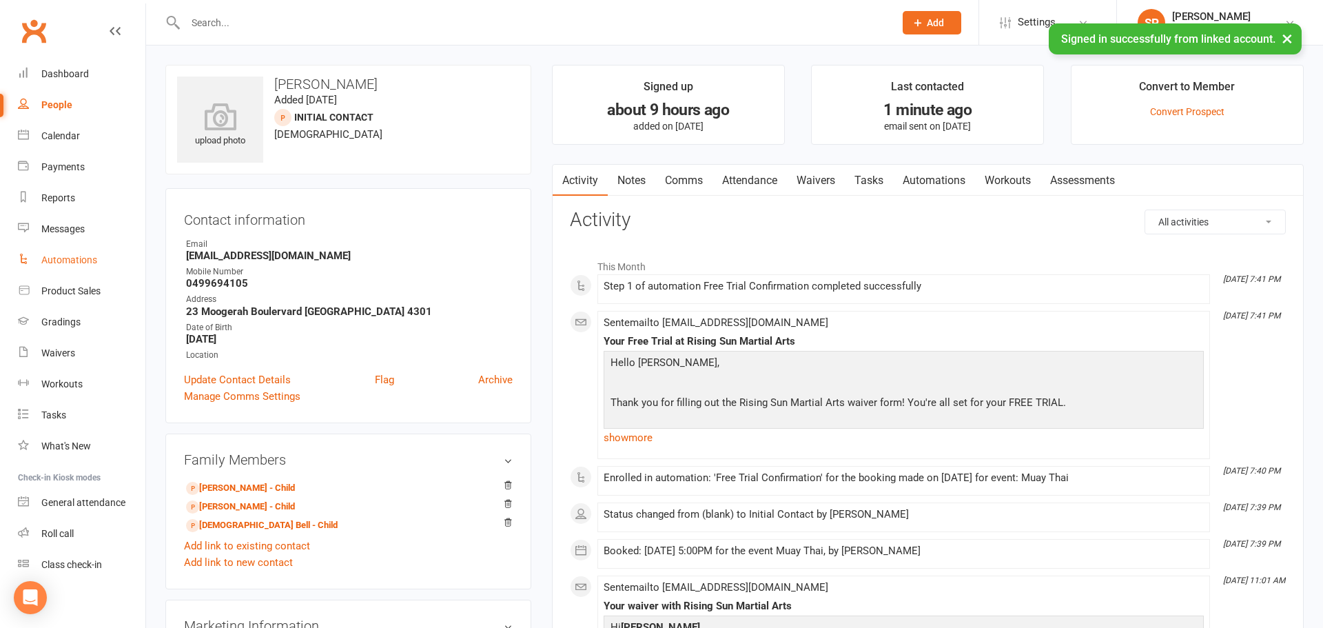
click at [67, 258] on div "Automations" at bounding box center [69, 259] width 56 height 11
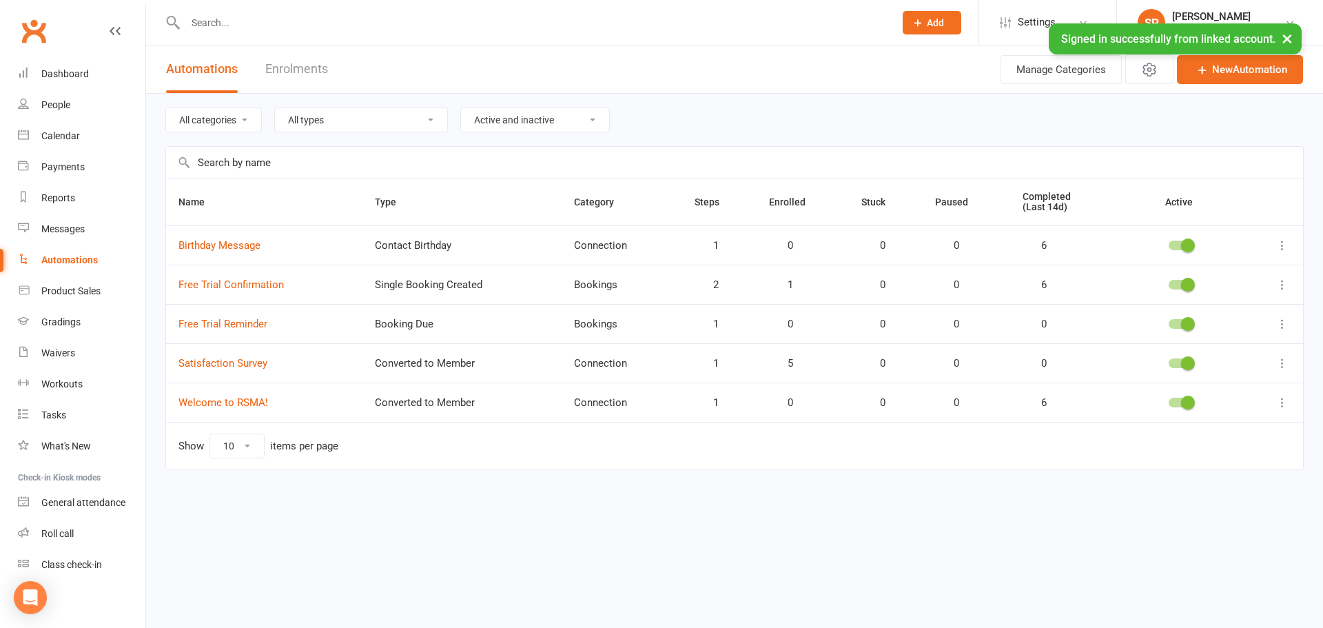
click at [1283, 324] on icon at bounding box center [1282, 324] width 14 height 14
click at [211, 328] on link "Free Trial Reminder" at bounding box center [222, 324] width 89 height 12
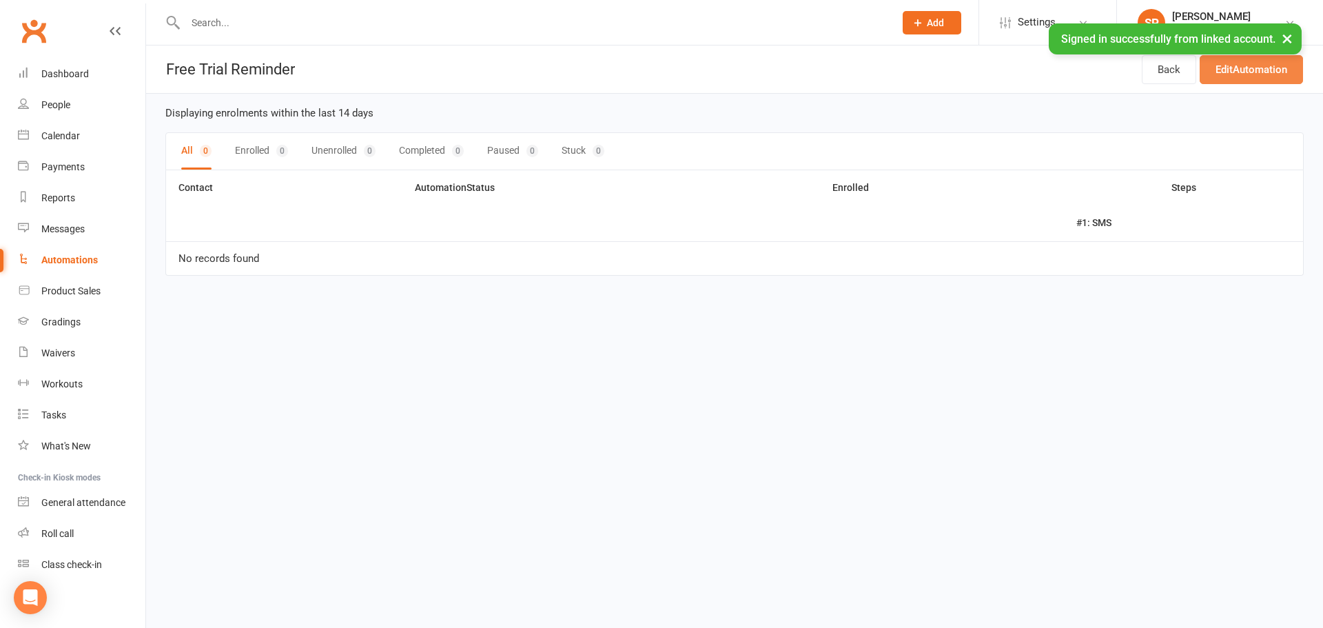
click at [1217, 76] on link "Edit Automation" at bounding box center [1250, 69] width 103 height 29
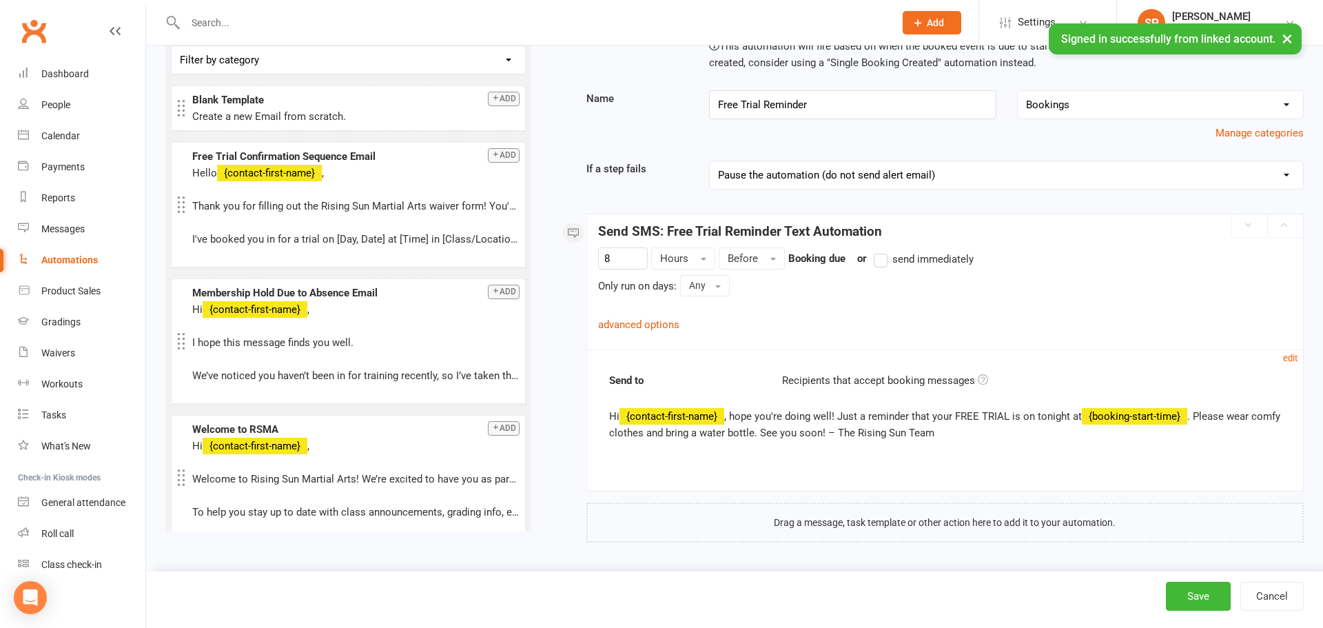
scroll to position [77, 0]
click at [653, 325] on link "advanced options" at bounding box center [638, 324] width 81 height 12
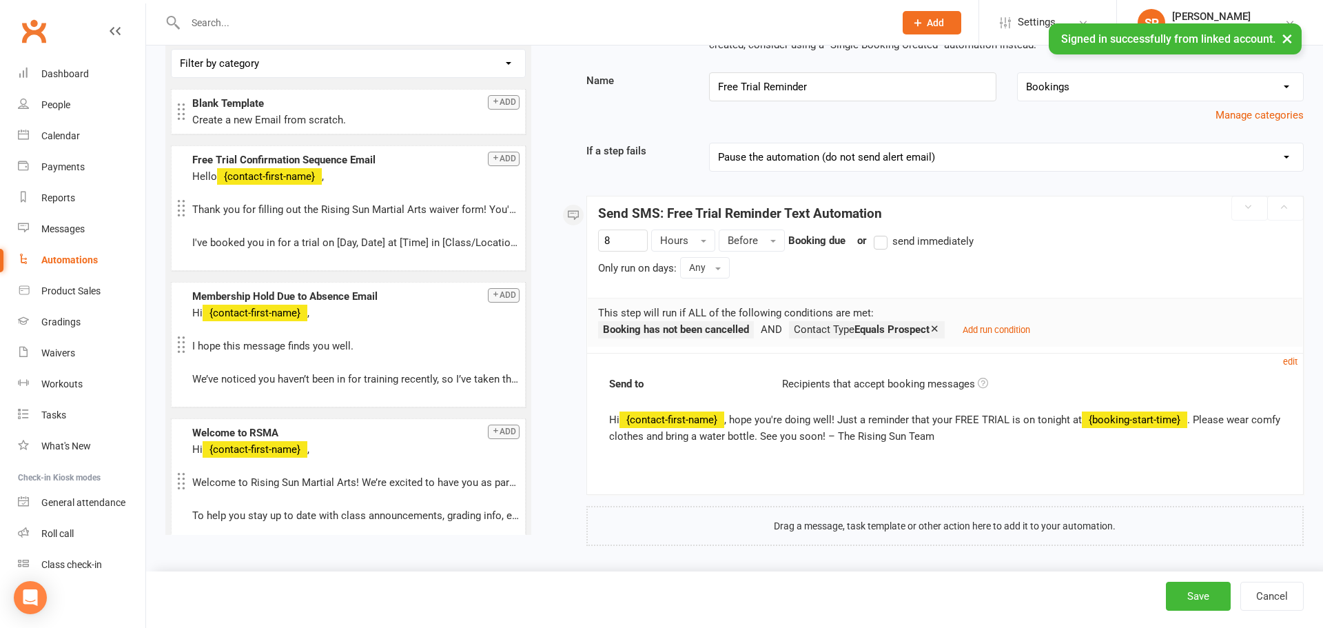
scroll to position [99, 0]
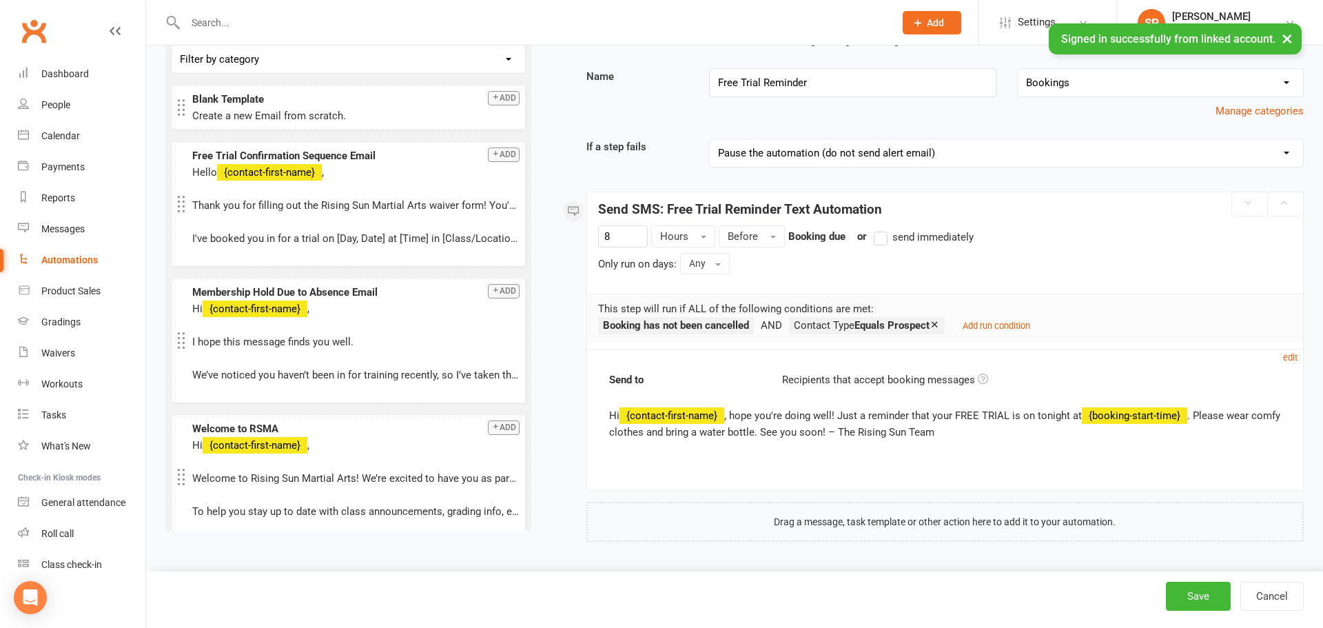
click at [646, 93] on div "Name Free Trial Reminder No category selected Alerts Bookings Connection Member…" at bounding box center [945, 93] width 738 height 51
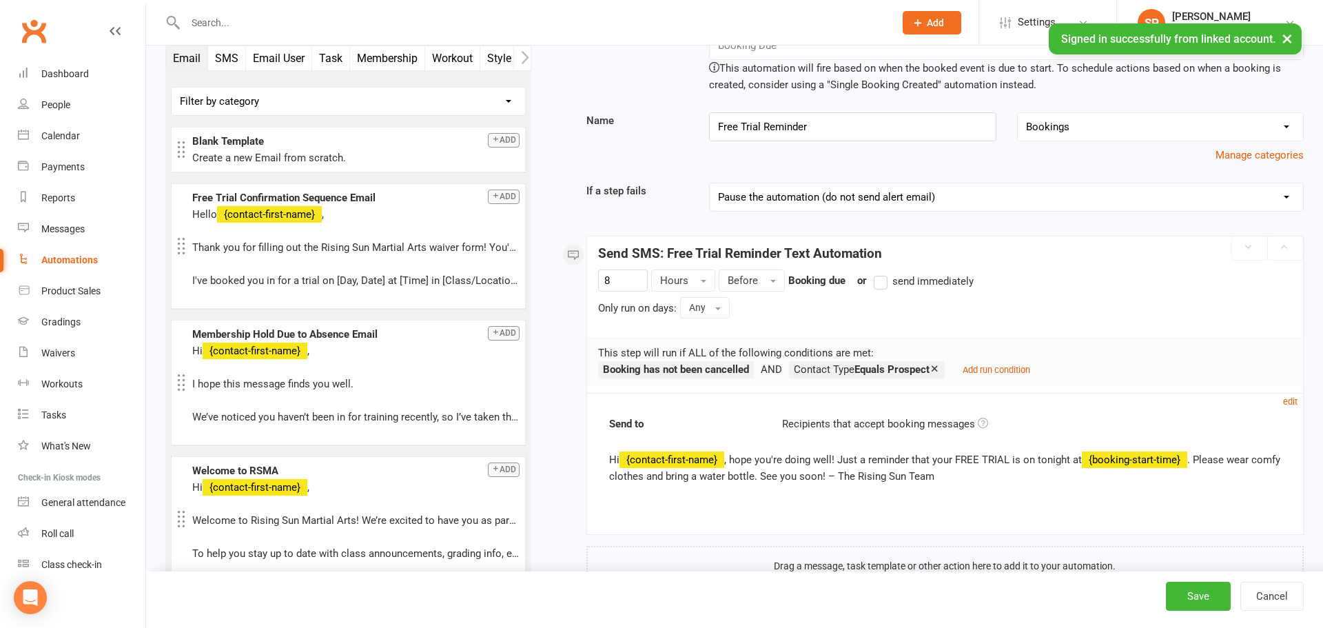
scroll to position [0, 0]
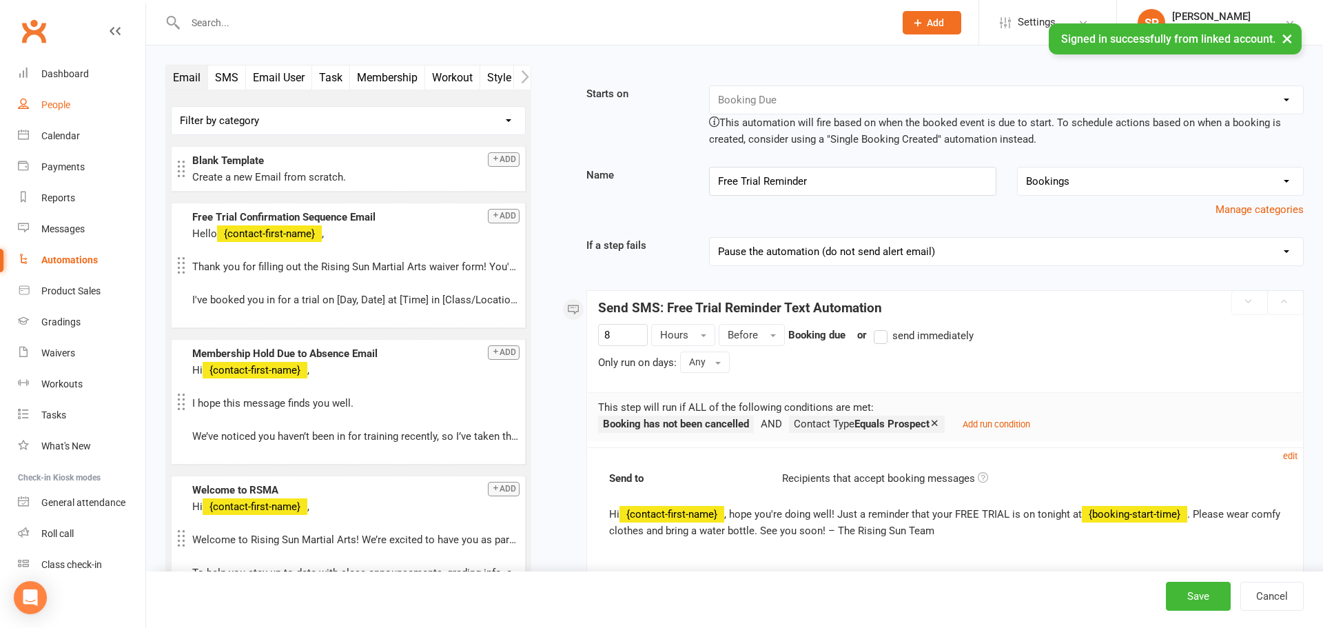
click at [41, 101] on div "People" at bounding box center [55, 104] width 29 height 11
click at [1274, 610] on button "Cancel" at bounding box center [1271, 595] width 63 height 29
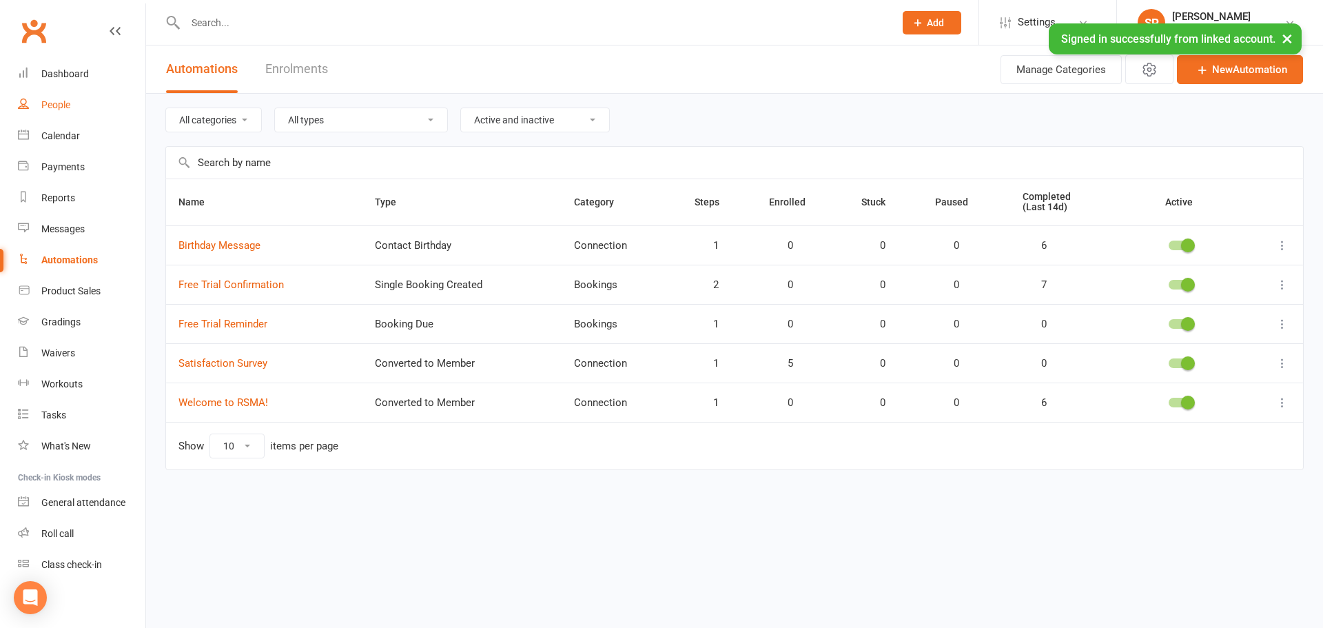
click at [57, 101] on div "People" at bounding box center [55, 104] width 29 height 11
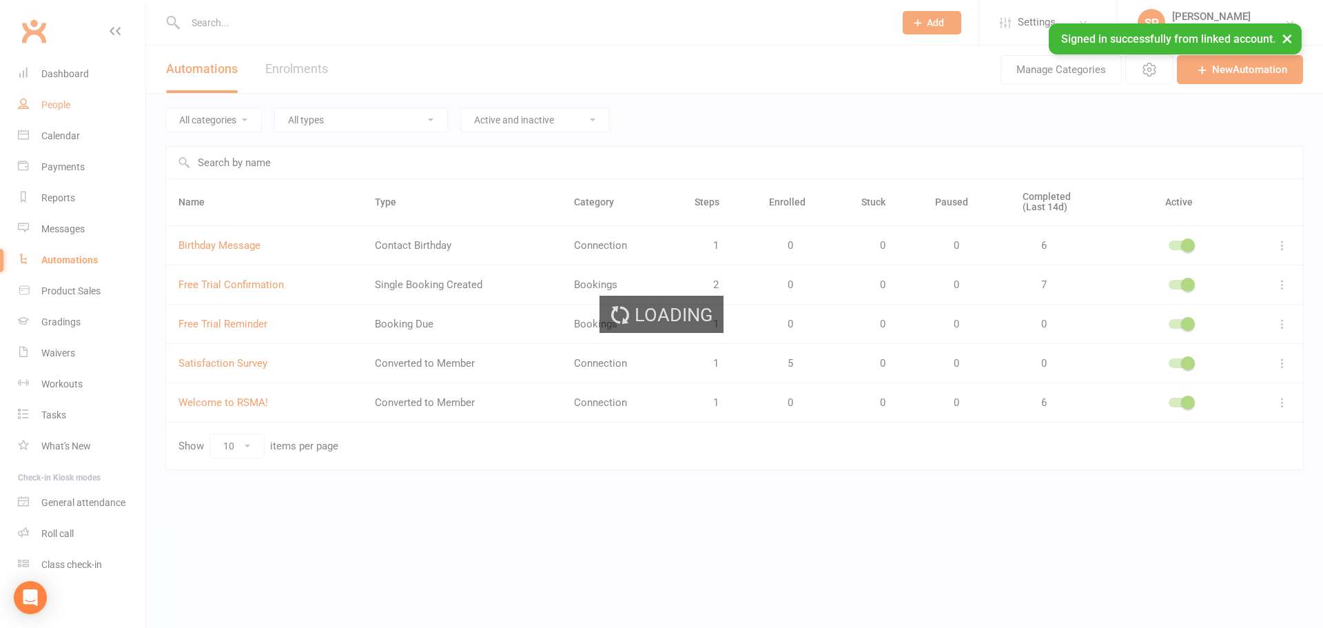
select select "100"
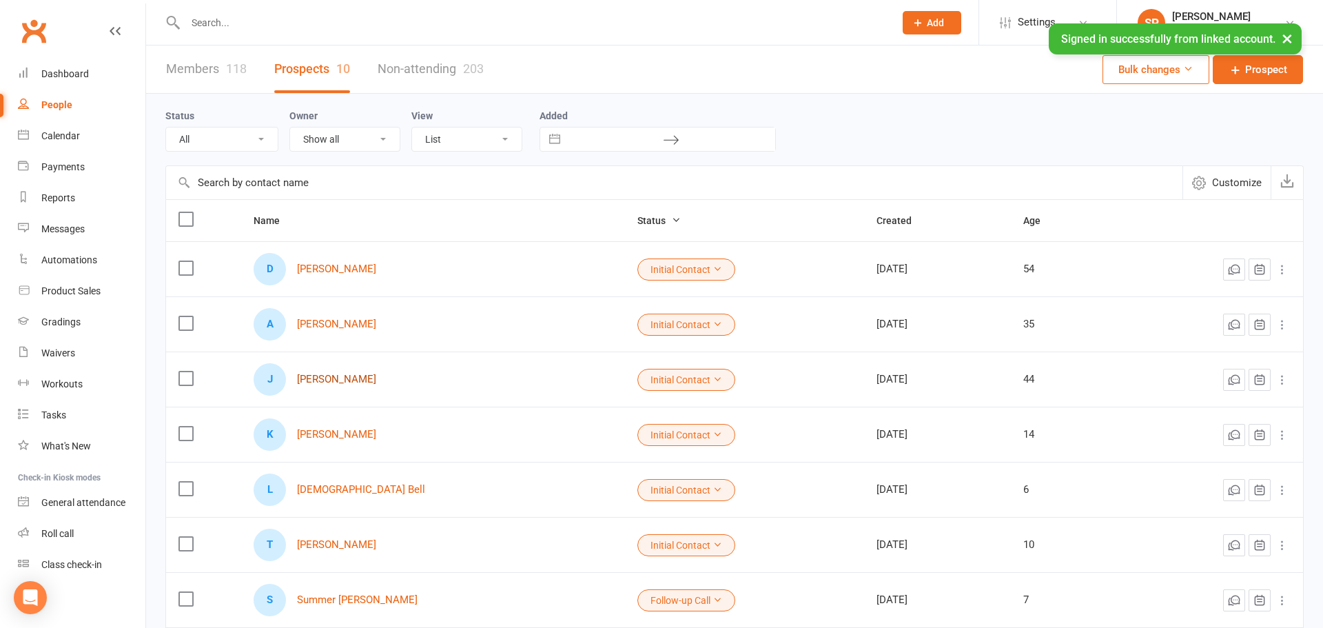
click at [324, 381] on link "[PERSON_NAME]" at bounding box center [336, 379] width 79 height 12
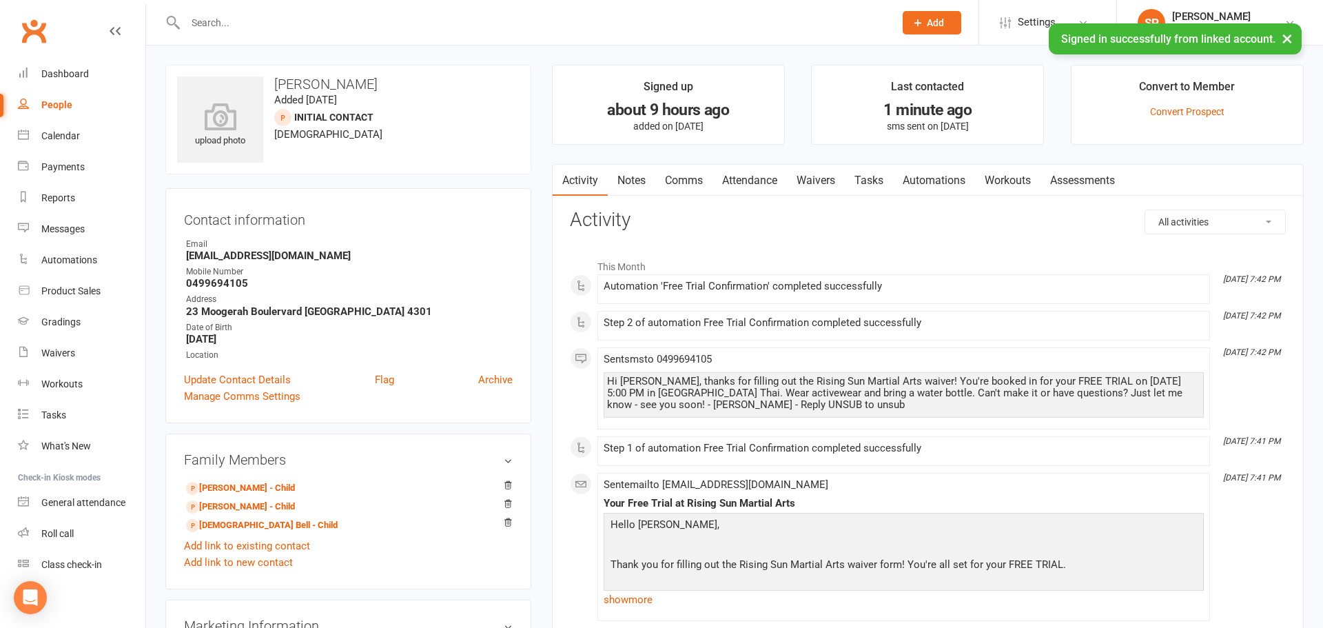
click at [936, 180] on link "Automations" at bounding box center [934, 181] width 82 height 32
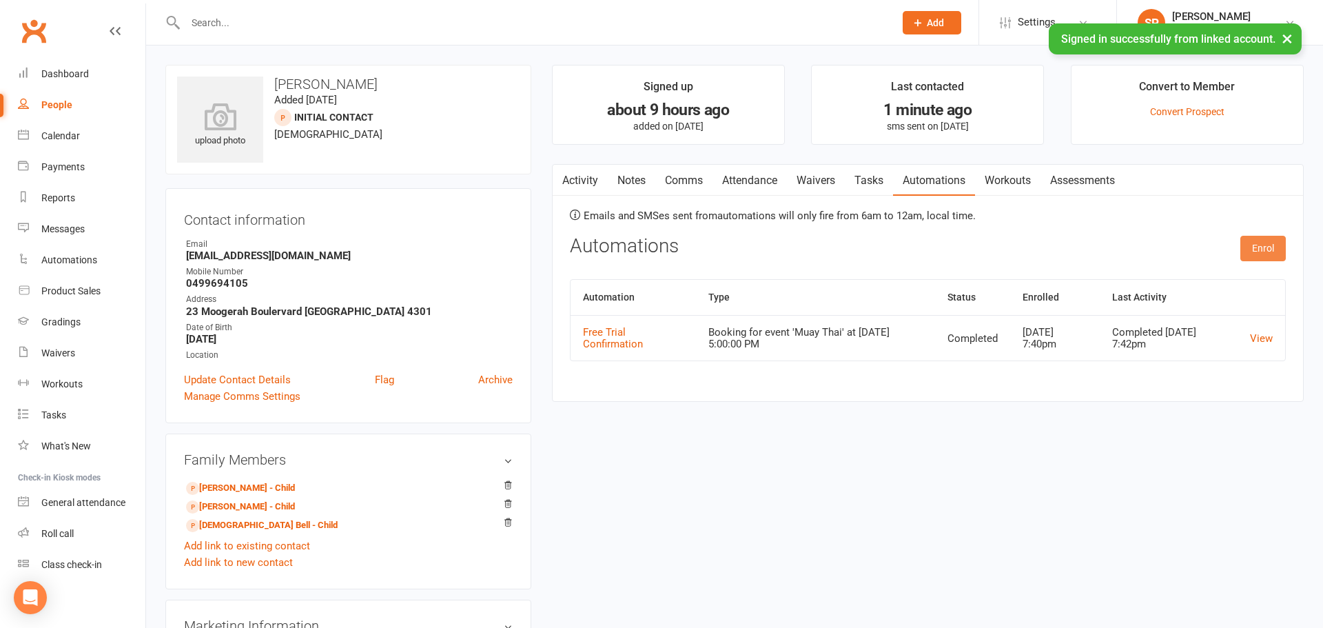
click at [1257, 251] on button "Enrol" at bounding box center [1262, 248] width 45 height 25
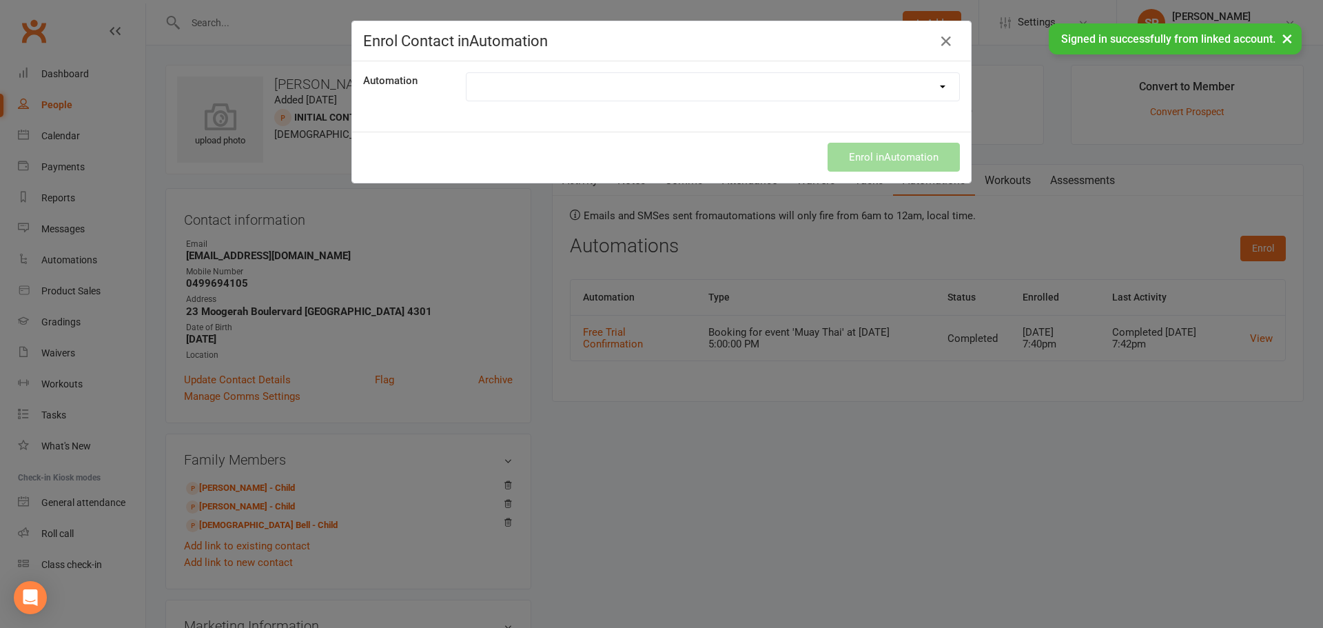
click at [601, 92] on select "Birthday Message Free Trial Confirmation Free Trial Reminder" at bounding box center [712, 87] width 493 height 28
select select "9332"
click at [466, 73] on select "Birthday Message Free Trial Confirmation Free Trial Reminder" at bounding box center [712, 87] width 493 height 28
click at [887, 165] on button "Enrol in Automation" at bounding box center [893, 157] width 132 height 29
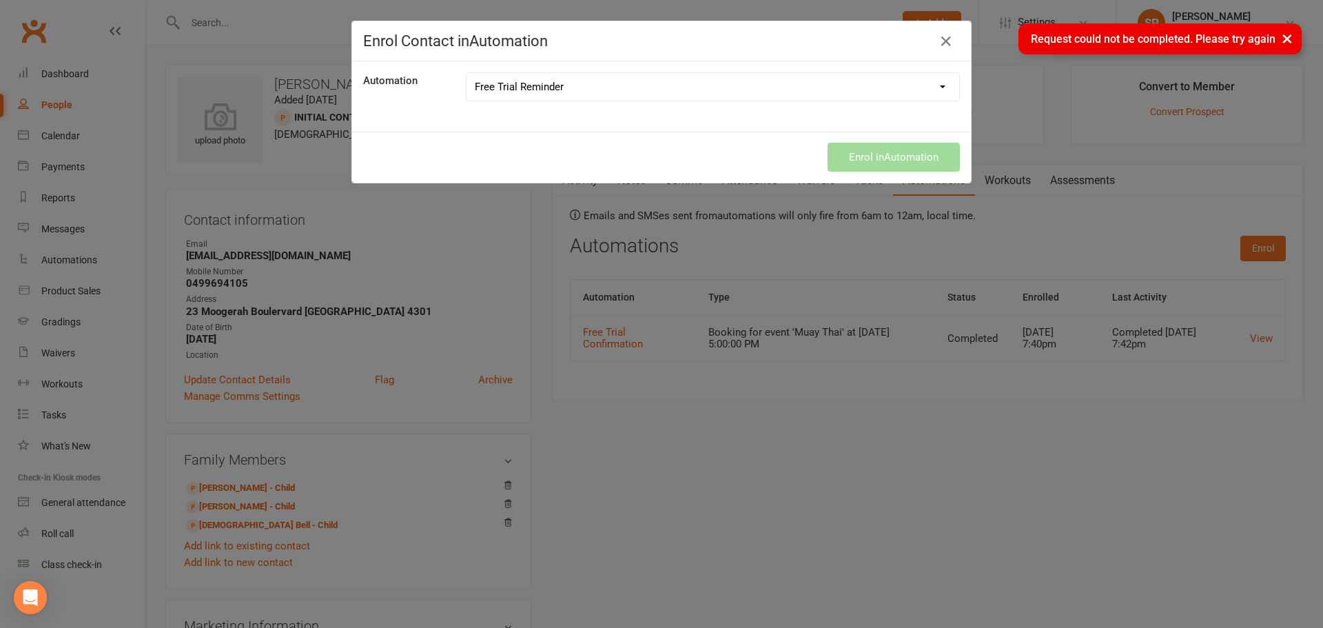
click at [953, 23] on div "× Request could not be completed. Please try again" at bounding box center [652, 23] width 1305 height 0
click at [951, 23] on div "× Request could not be completed. Please try again" at bounding box center [652, 23] width 1305 height 0
click at [936, 23] on div "× Request could not be completed. Please try again" at bounding box center [652, 23] width 1305 height 0
click at [1283, 43] on button "×" at bounding box center [1286, 38] width 25 height 30
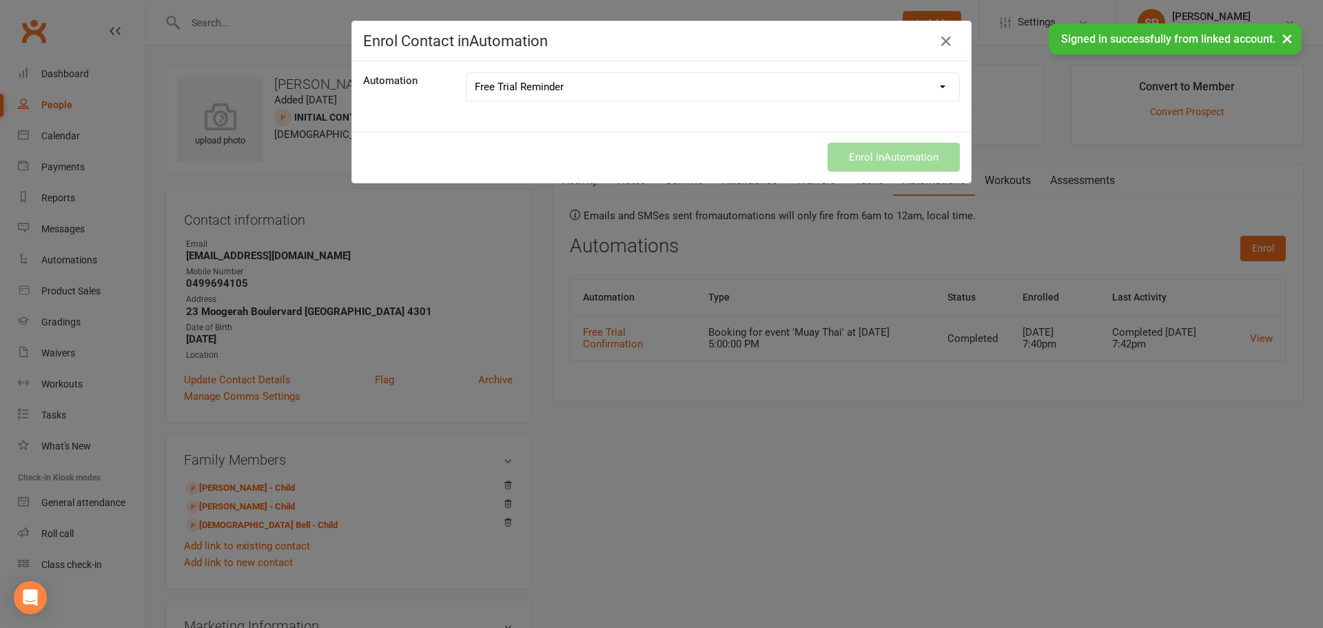
click at [1283, 43] on button "×" at bounding box center [1286, 38] width 25 height 30
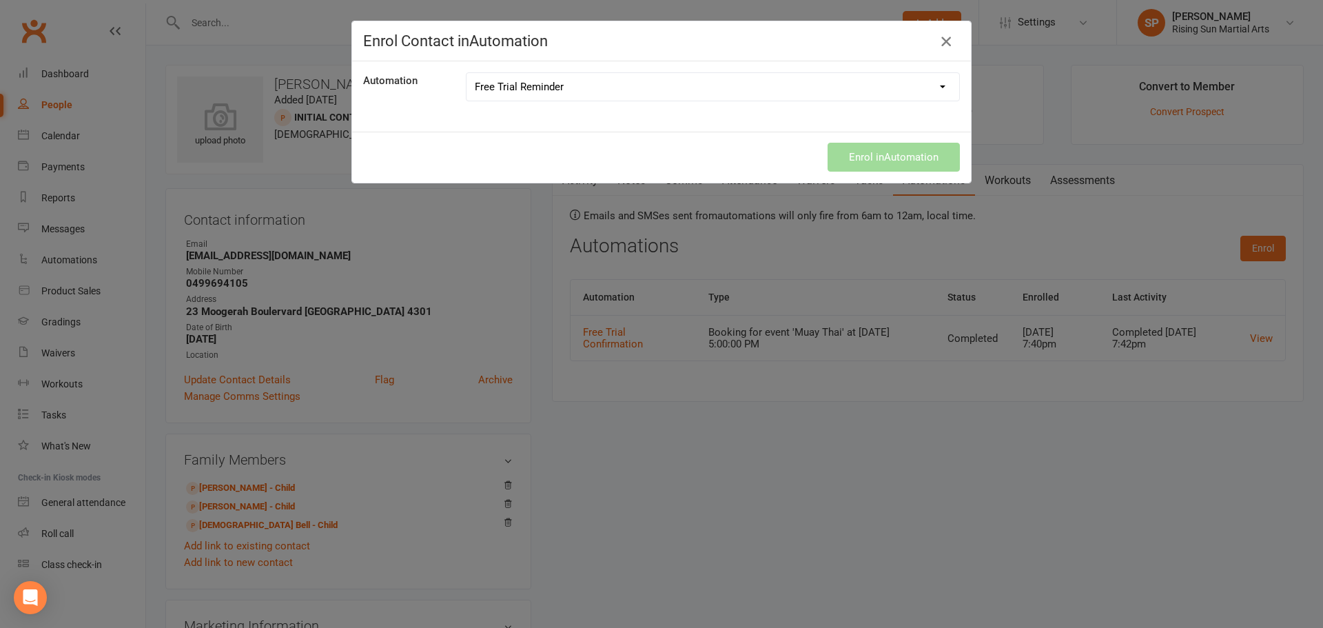
click at [946, 39] on icon "button" at bounding box center [946, 41] width 17 height 17
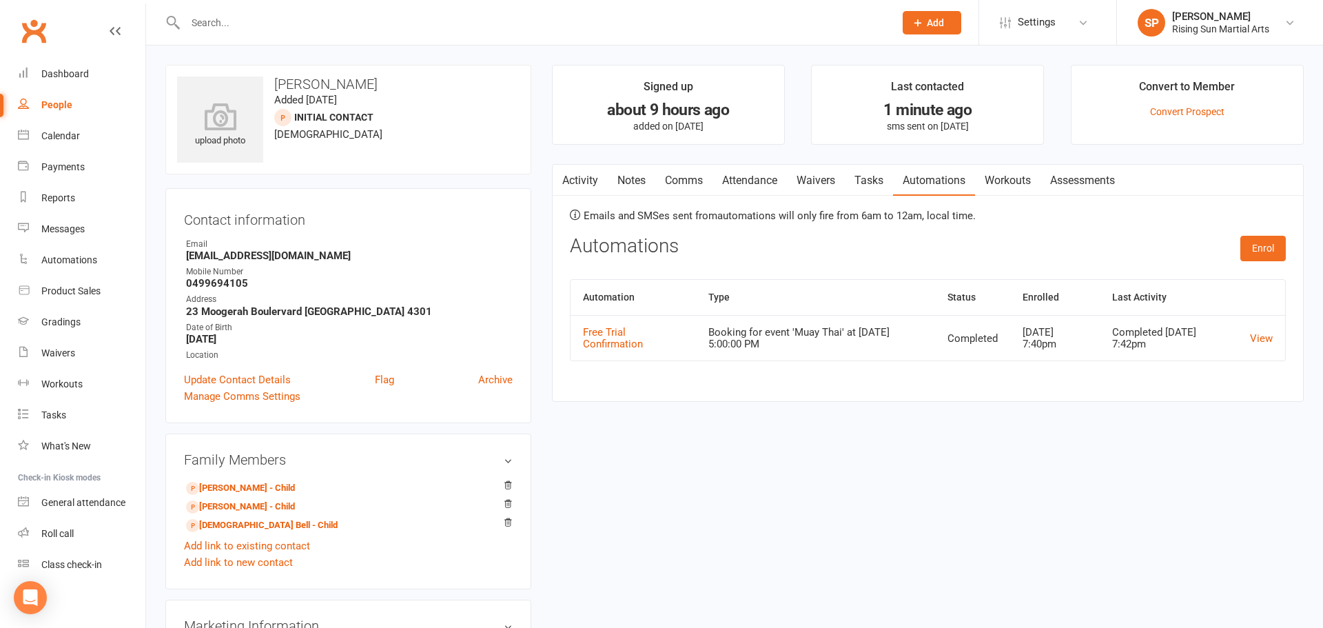
click at [52, 111] on link "People" at bounding box center [81, 105] width 127 height 31
select select "100"
